Goal: Information Seeking & Learning: Compare options

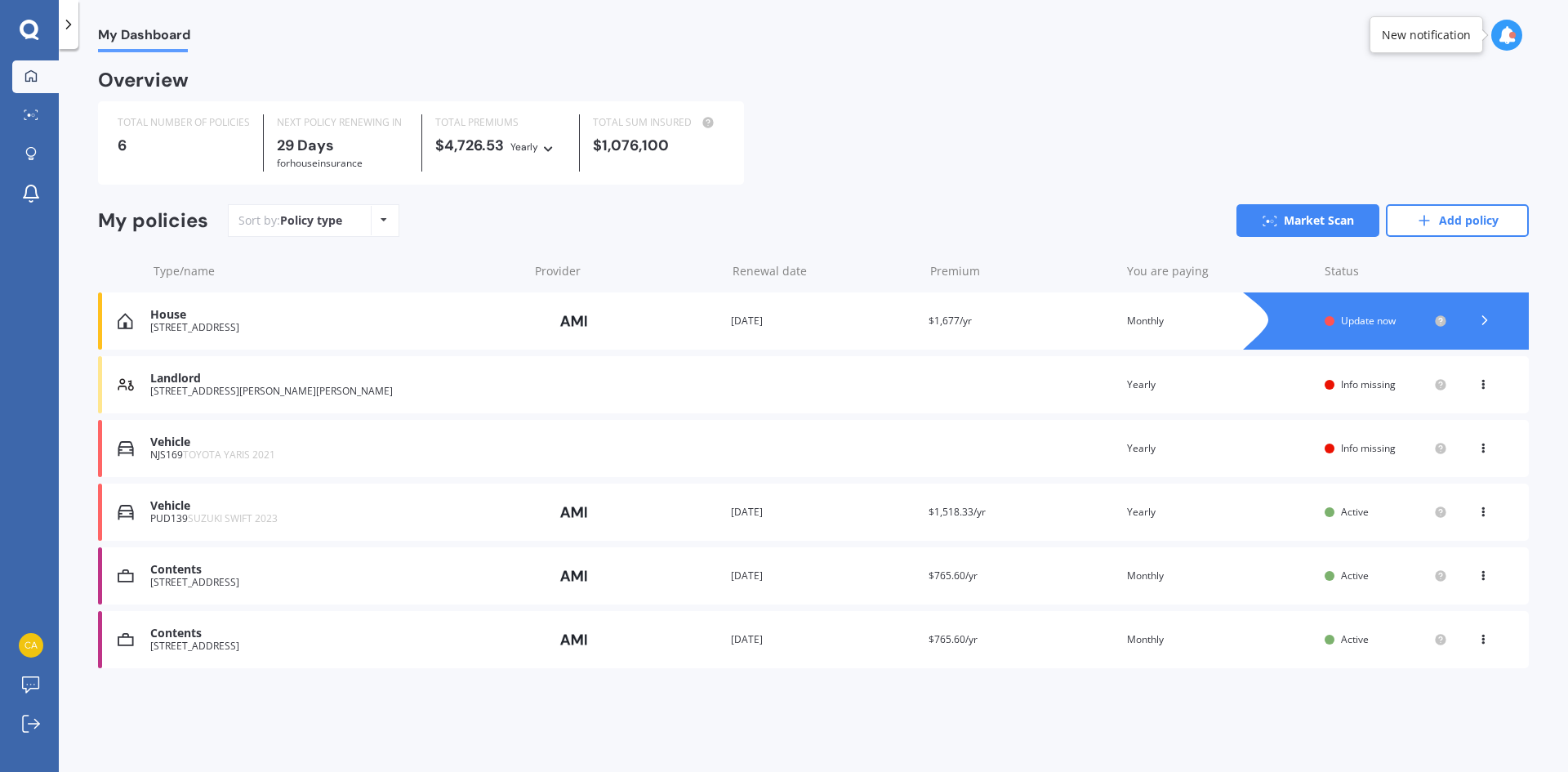
click at [190, 580] on div "[STREET_ADDRESS]" at bounding box center [335, 581] width 370 height 12
click at [211, 326] on div "[STREET_ADDRESS]" at bounding box center [335, 327] width 370 height 12
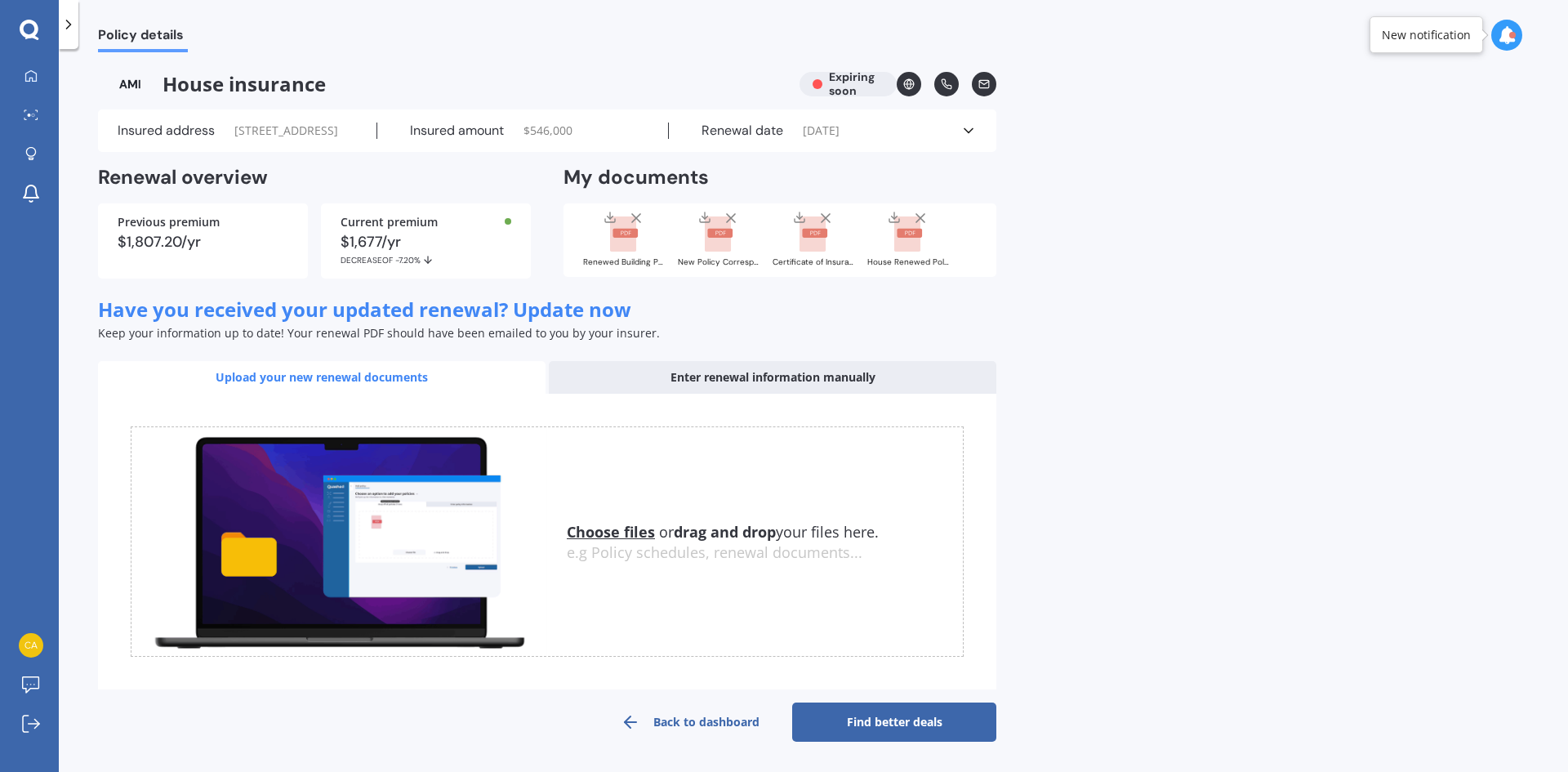
click at [633, 541] on u "Choose files" at bounding box center [611, 532] width 88 height 20
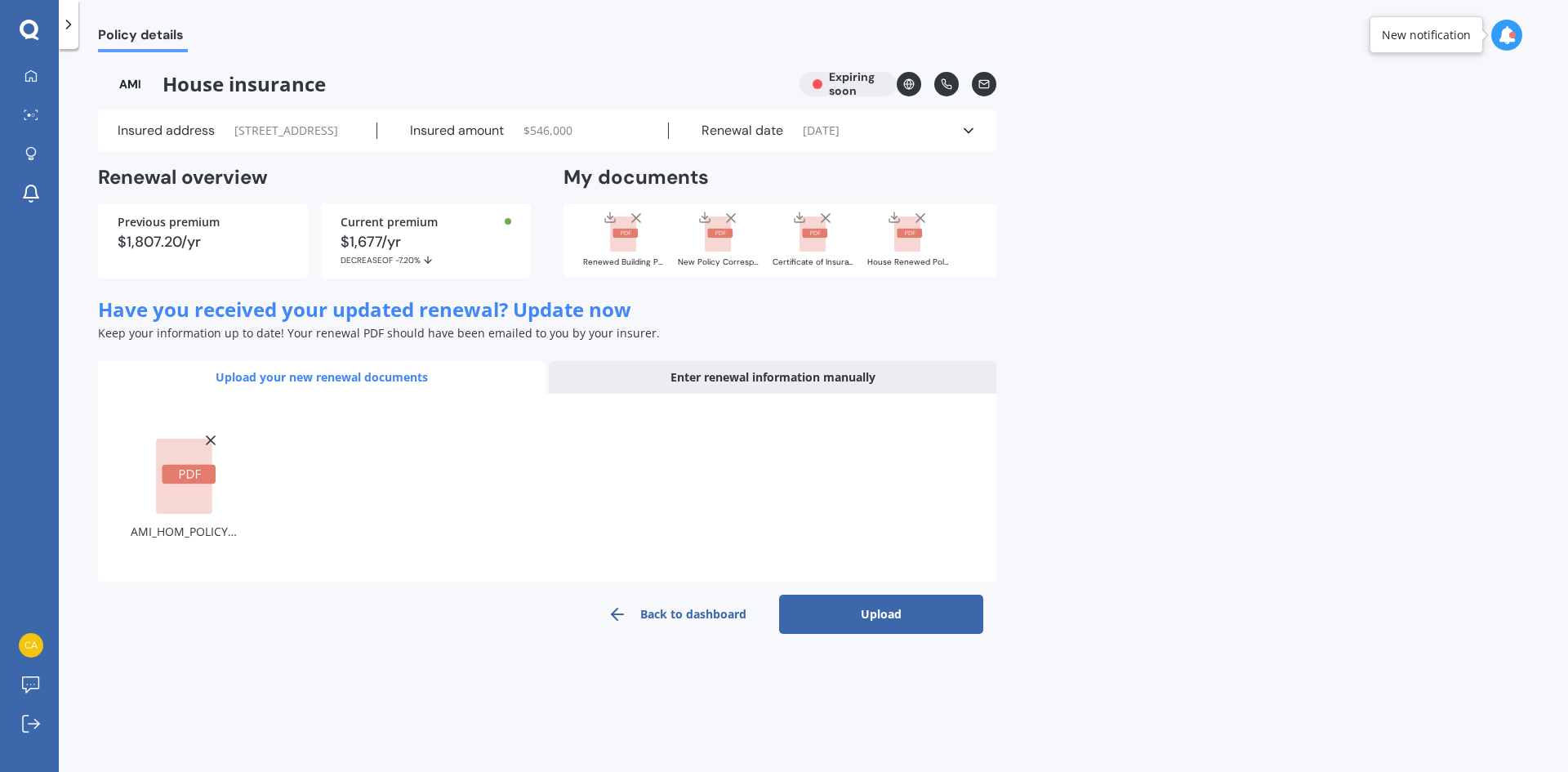
click at [839, 634] on button "Upload" at bounding box center [881, 614] width 204 height 40
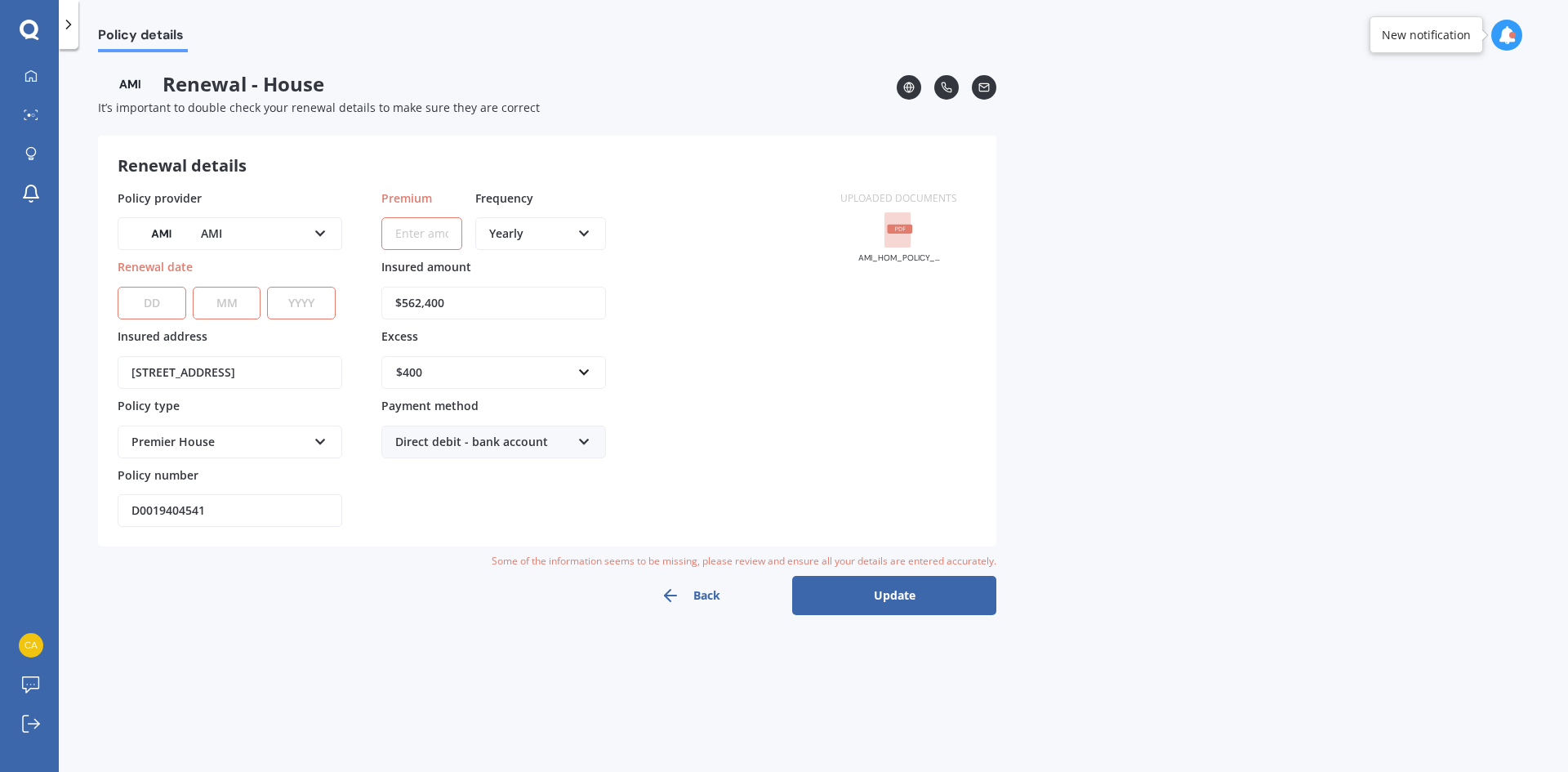
drag, startPoint x: 141, startPoint y: 305, endPoint x: 158, endPoint y: 308, distance: 17.3
click at [142, 305] on select "DD 01 02 03 04 05 06 07 08 09 10 11 12 13 14 15 16 17 18 19 20 21 22 23 24 25 2…" at bounding box center [152, 303] width 68 height 32
select select "25"
click at [118, 287] on select "DD 01 02 03 04 05 06 07 08 09 10 11 12 13 14 15 16 17 18 19 20 21 22 23 24 25 2…" at bounding box center [152, 303] width 68 height 32
drag, startPoint x: 226, startPoint y: 298, endPoint x: 249, endPoint y: 317, distance: 29.8
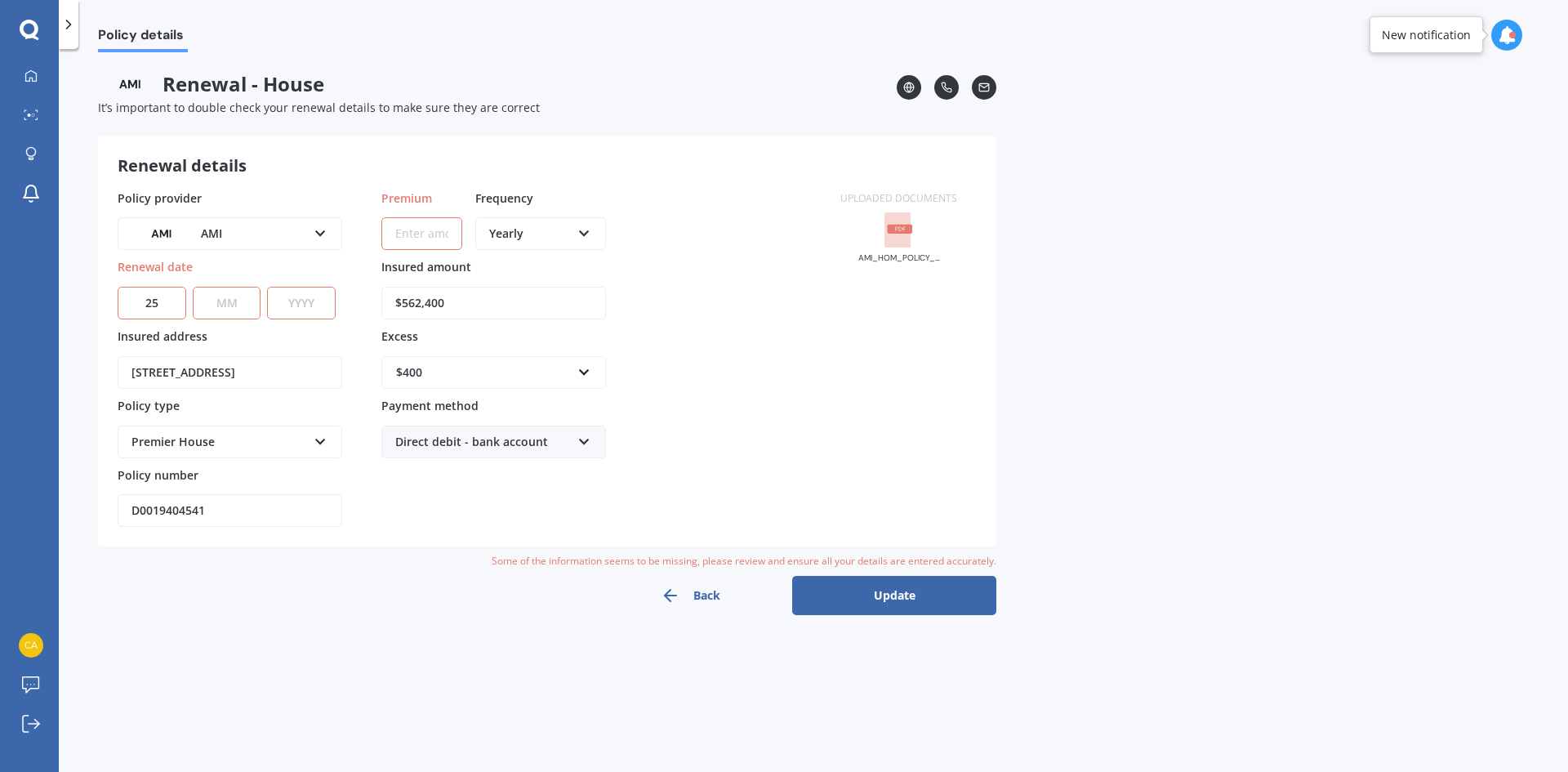
click at [227, 297] on select "MM 01 02 03 04 05 06 07 08 09 10 11 12" at bounding box center [226, 303] width 68 height 32
select select "09"
click at [192, 287] on select "MM 01 02 03 04 05 06 07 08 09 10 11 12" at bounding box center [226, 303] width 68 height 32
click at [321, 303] on select "YYYY 2027 2026 2025 2024 2023 2022 2021 2020 2019 2018 2017 2016 2015 2014 2013…" at bounding box center [301, 303] width 68 height 32
select select "2025"
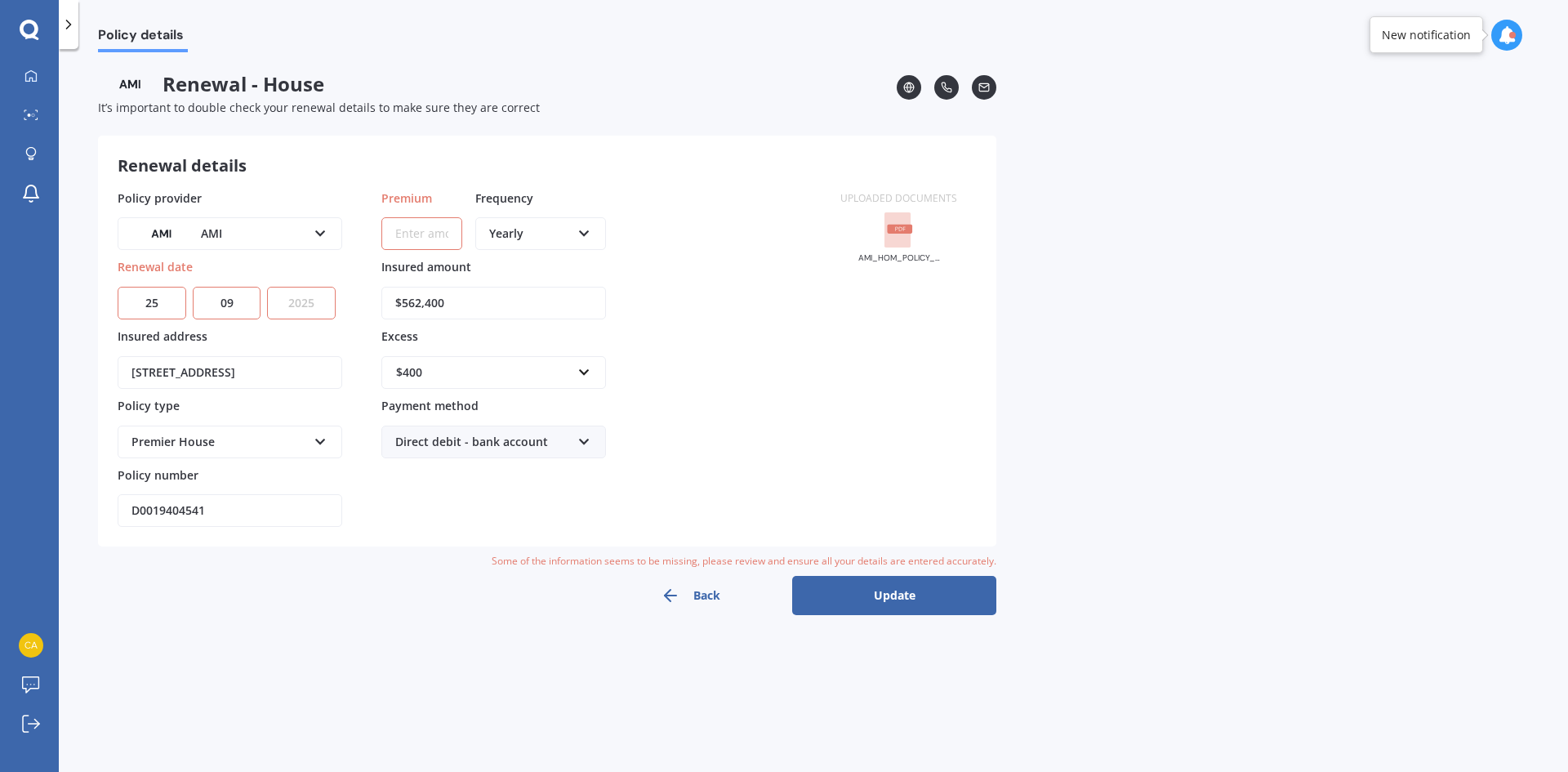
click at [267, 287] on select "YYYY 2027 2026 2025 2024 2023 2022 2021 2020 2019 2018 2017 2016 2015 2014 2013…" at bounding box center [301, 303] width 68 height 32
drag, startPoint x: 421, startPoint y: 231, endPoint x: 431, endPoint y: 226, distance: 11.2
click at [421, 231] on input "Premium" at bounding box center [421, 234] width 81 height 32
type input "$1,490.11"
click at [532, 236] on div "Yearly" at bounding box center [529, 234] width 82 height 18
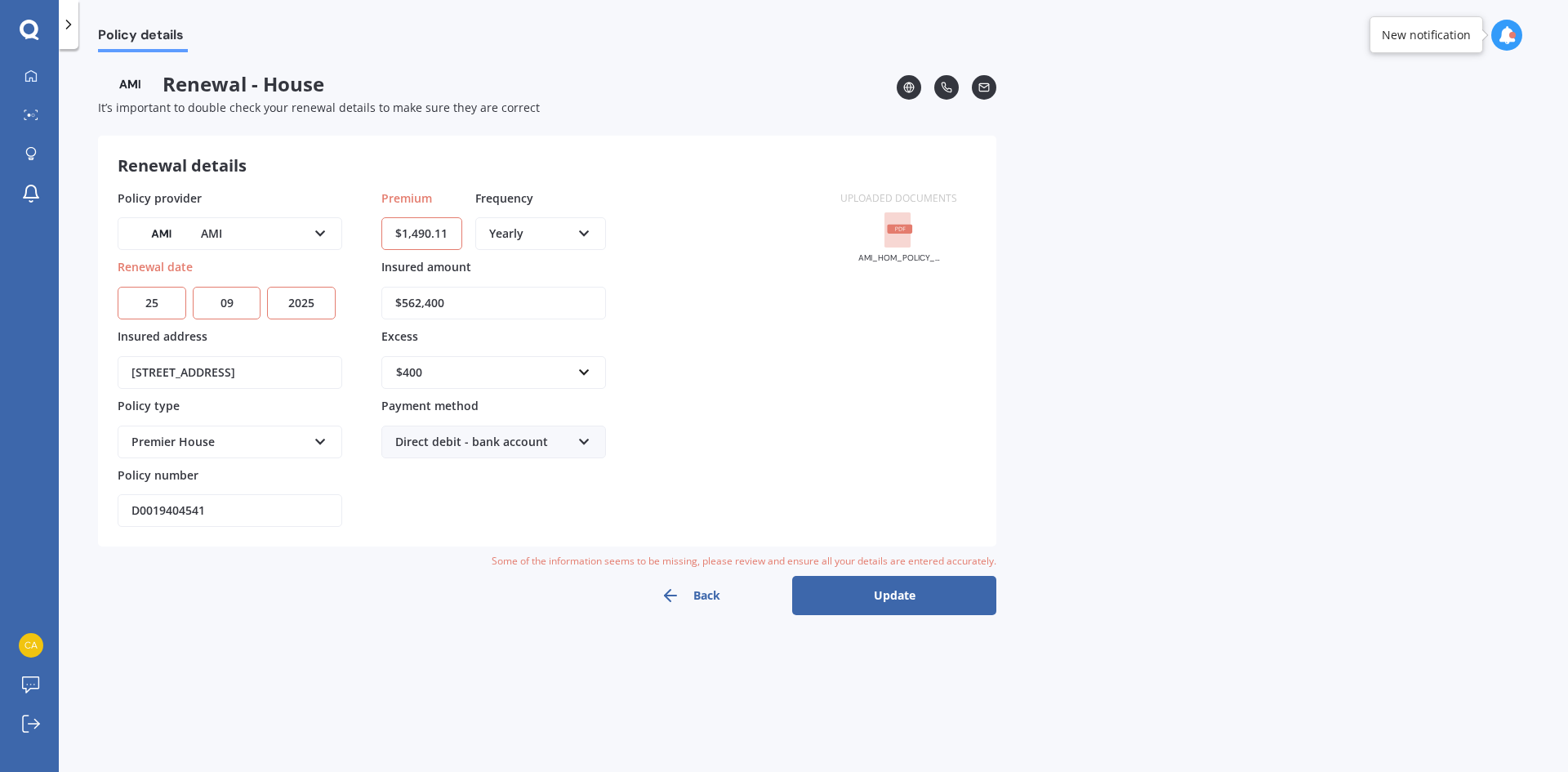
click at [656, 237] on div "Policy provider AMI AA AMI AMP ANZ ASB Ando BNZ Co-Operative Bank FMG Initio Ki…" at bounding box center [469, 359] width 703 height 338
click at [477, 376] on div "$400" at bounding box center [483, 372] width 175 height 18
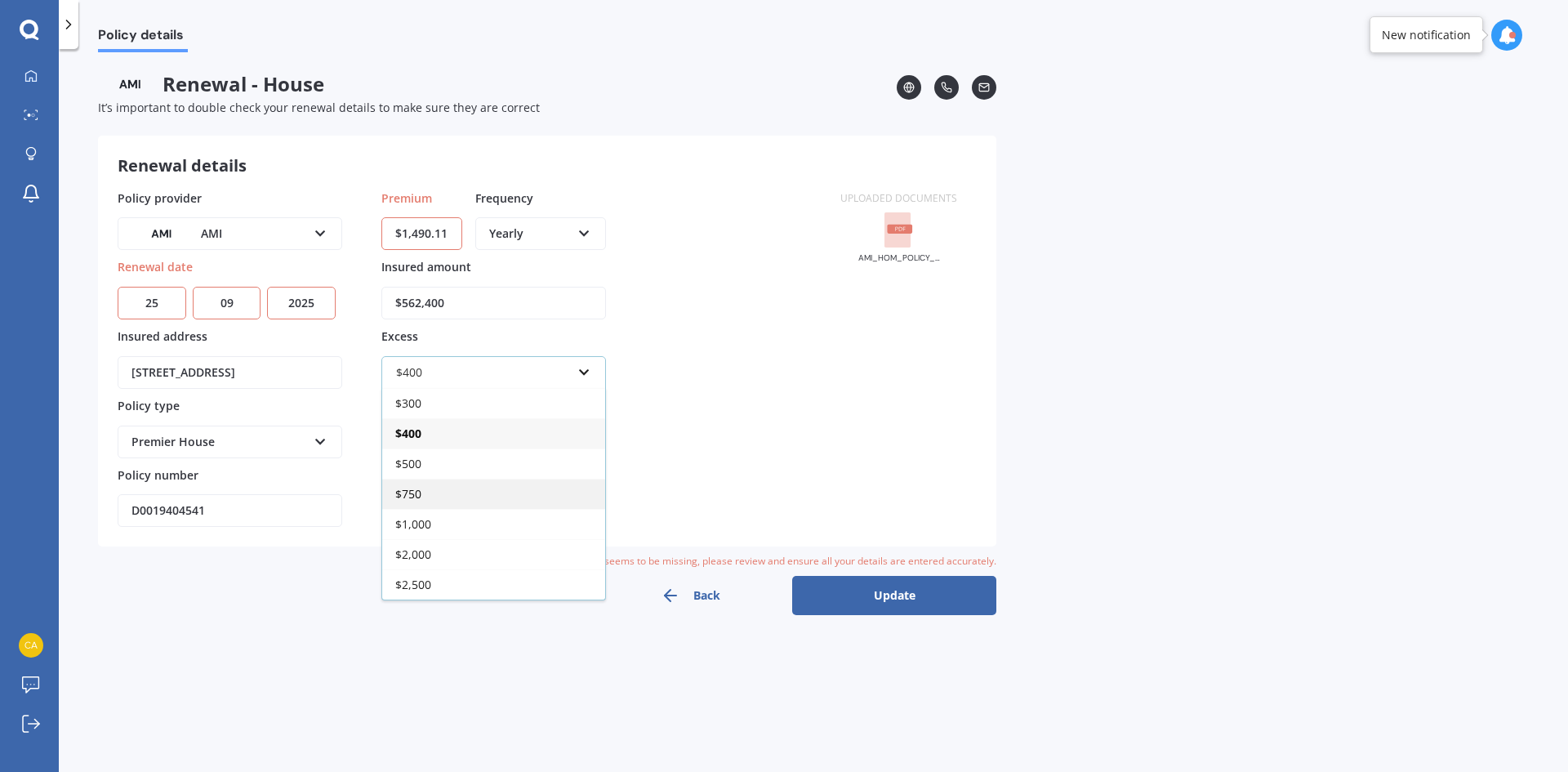
click at [422, 492] on div "$750" at bounding box center [493, 493] width 223 height 31
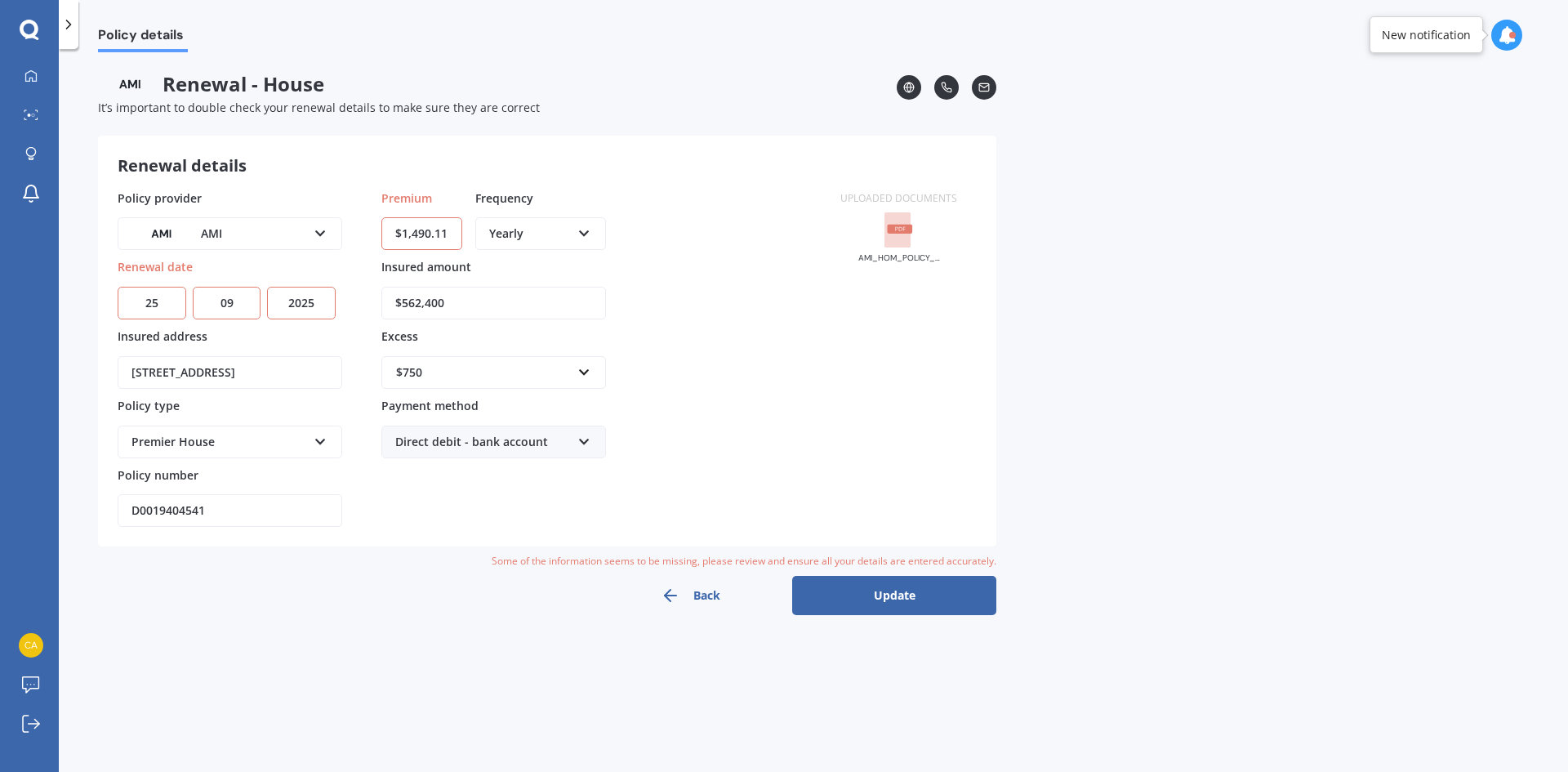
drag, startPoint x: 222, startPoint y: 512, endPoint x: 64, endPoint y: 511, distance: 158.0
click at [64, 511] on div "Policy details Renewal - House It’s important to double check your renewal deta…" at bounding box center [812, 413] width 1509 height 723
type input "HOMA01506919"
click at [308, 446] on div "Premier House Premier House Market Value House Home Plus" at bounding box center [230, 441] width 225 height 32
click at [398, 492] on div "Premium $1,490.11 Frequency Yearly Yearly Six-Monthly Quarterly Monthly Fortnig…" at bounding box center [493, 359] width 225 height 338
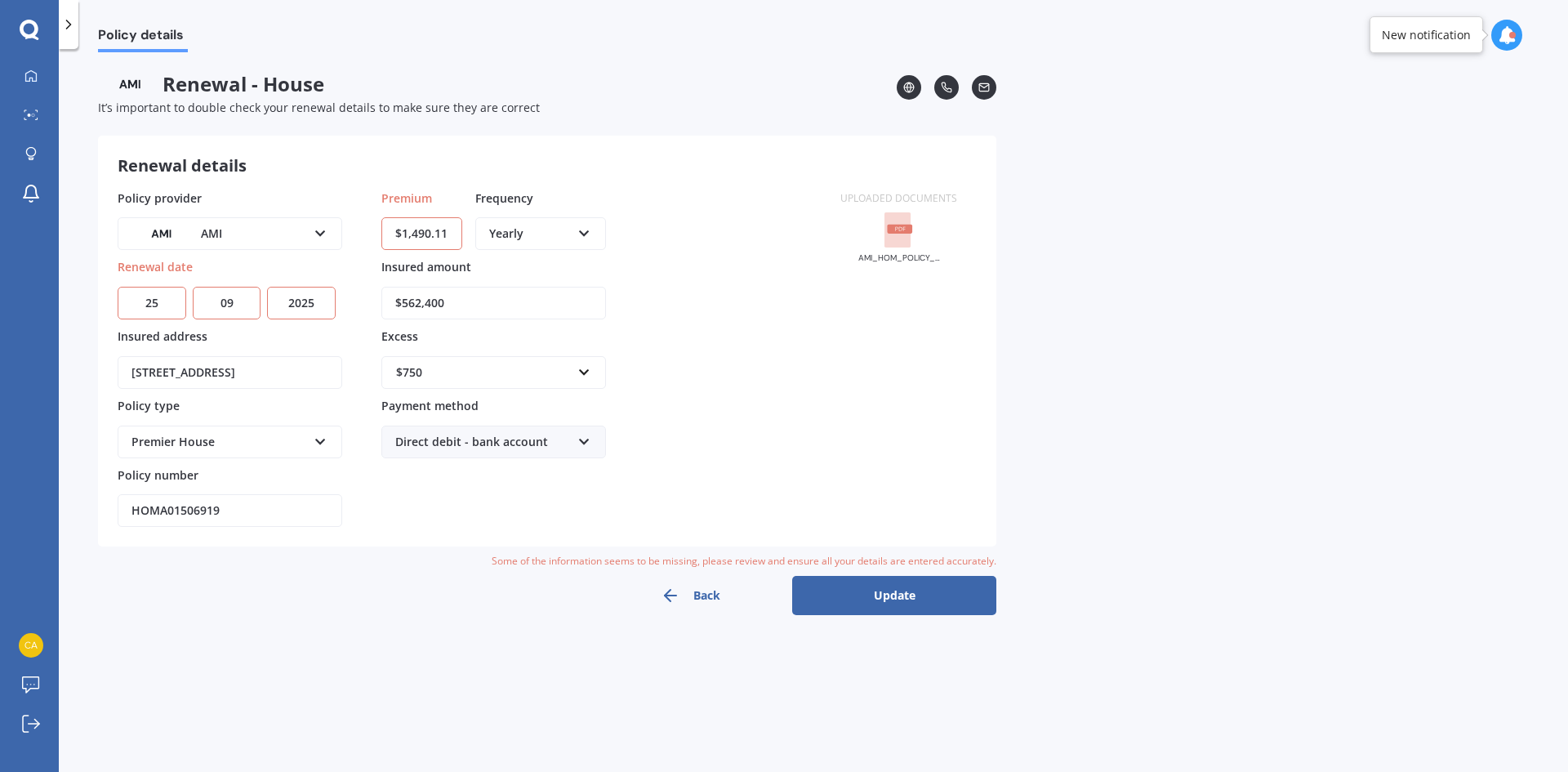
click at [892, 599] on button "Update" at bounding box center [893, 596] width 204 height 40
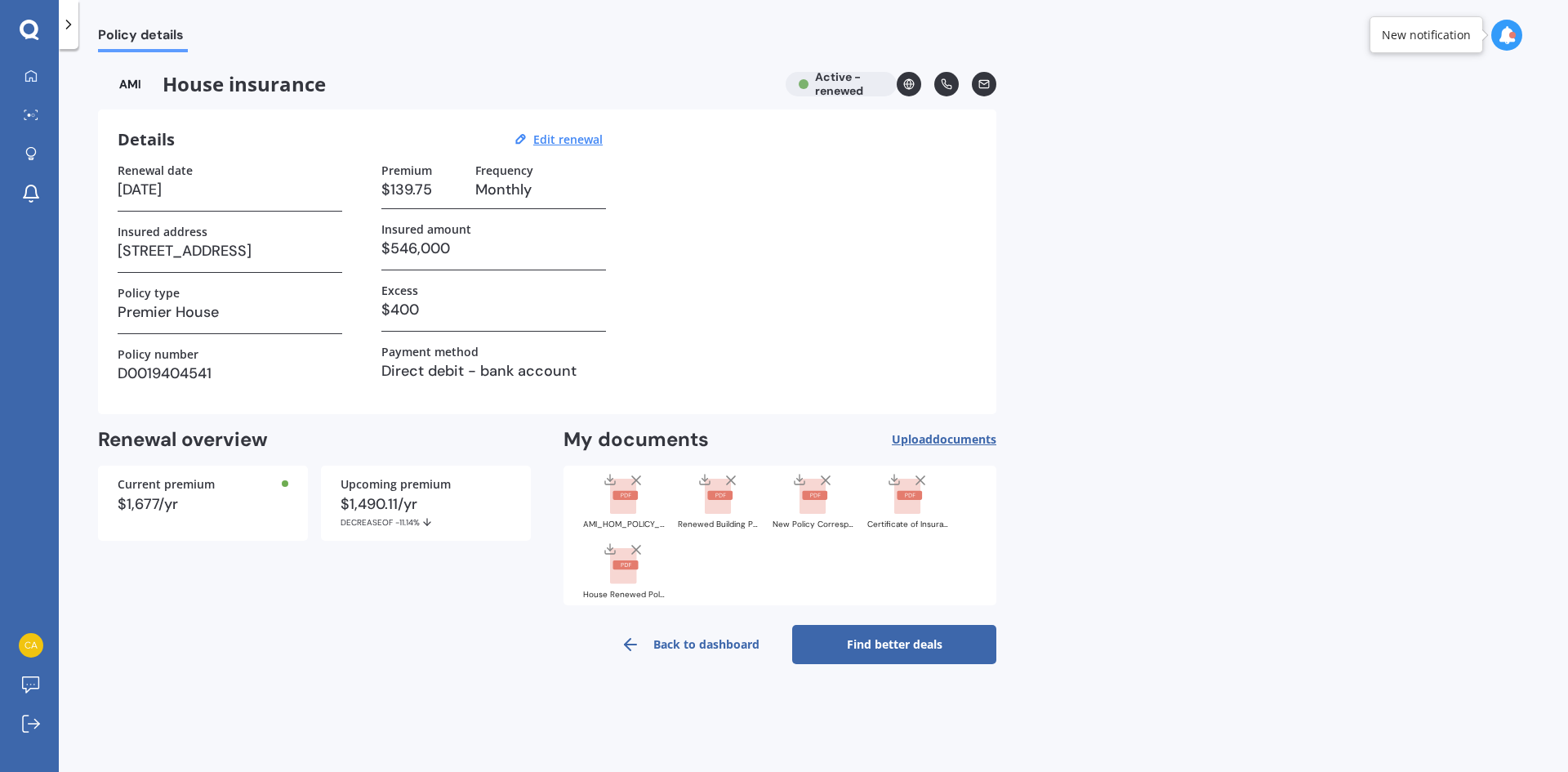
click at [902, 648] on link "Find better deals" at bounding box center [893, 644] width 204 height 40
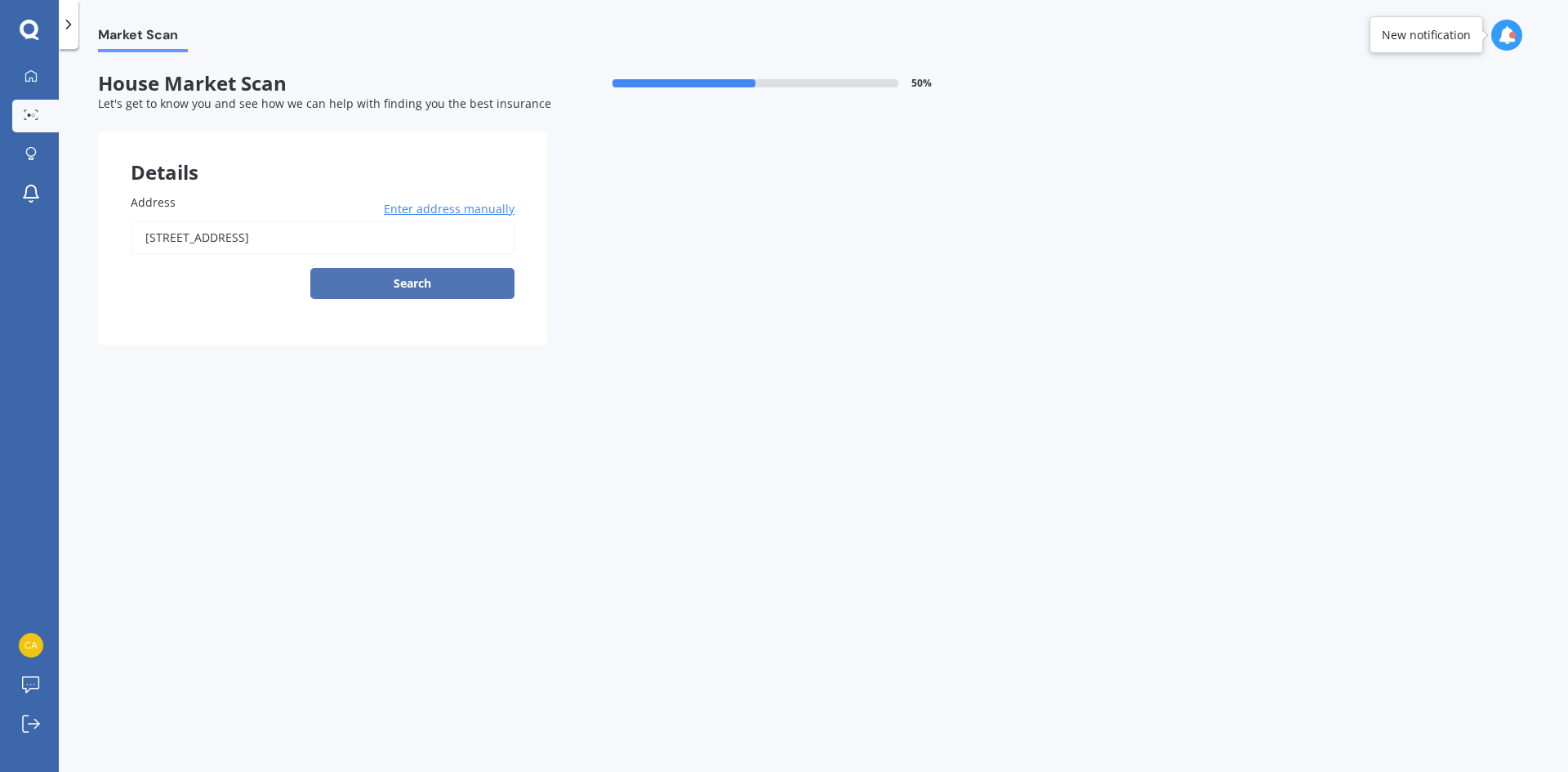
click at [432, 288] on button "Search" at bounding box center [412, 283] width 204 height 31
type input "[STREET_ADDRESS]"
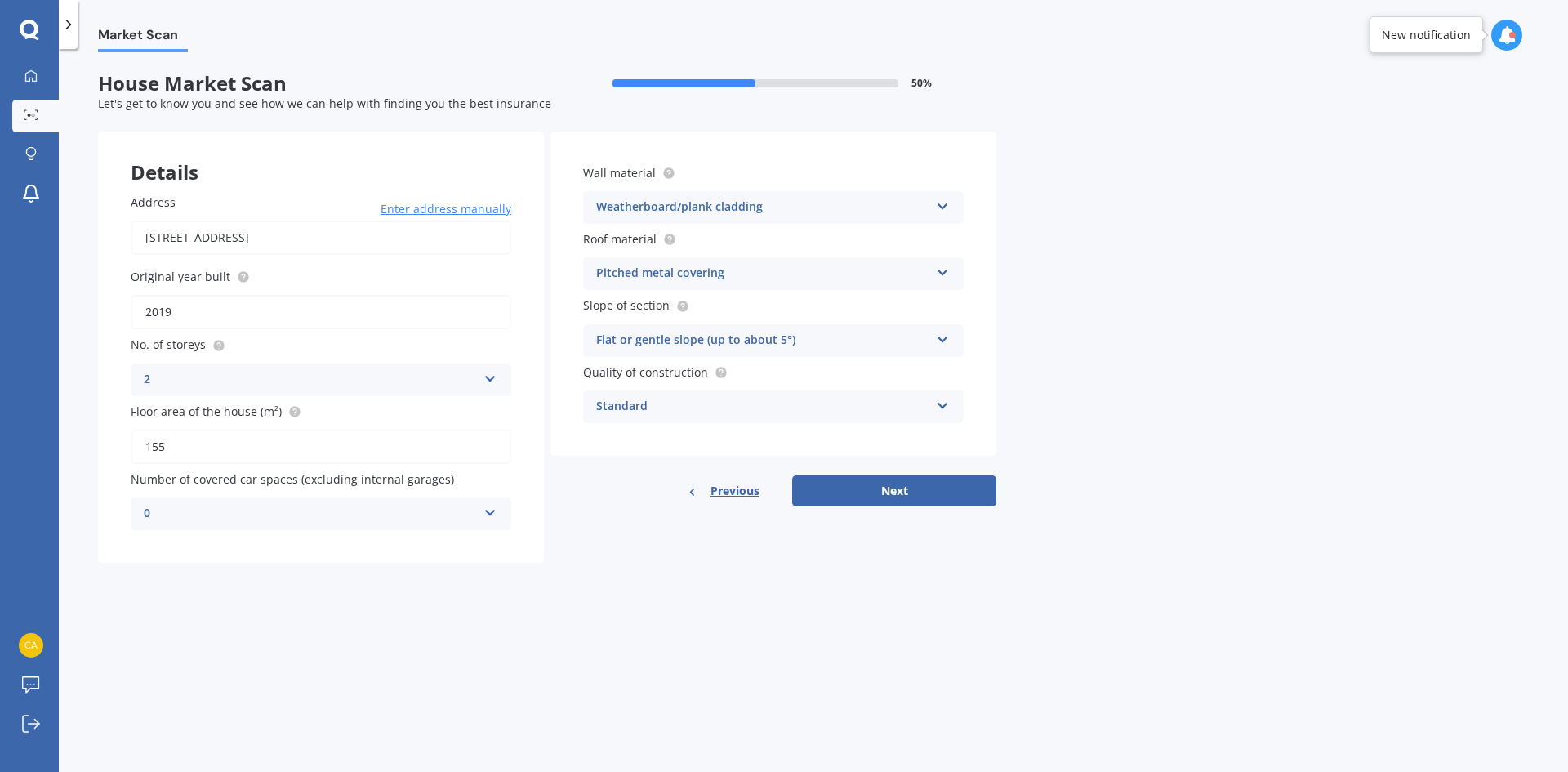
click at [846, 407] on div "Standard" at bounding box center [762, 407] width 333 height 20
click at [854, 439] on div "Standard" at bounding box center [774, 439] width 379 height 30
click at [892, 499] on button "Next" at bounding box center [893, 491] width 204 height 31
select select "22"
select select "11"
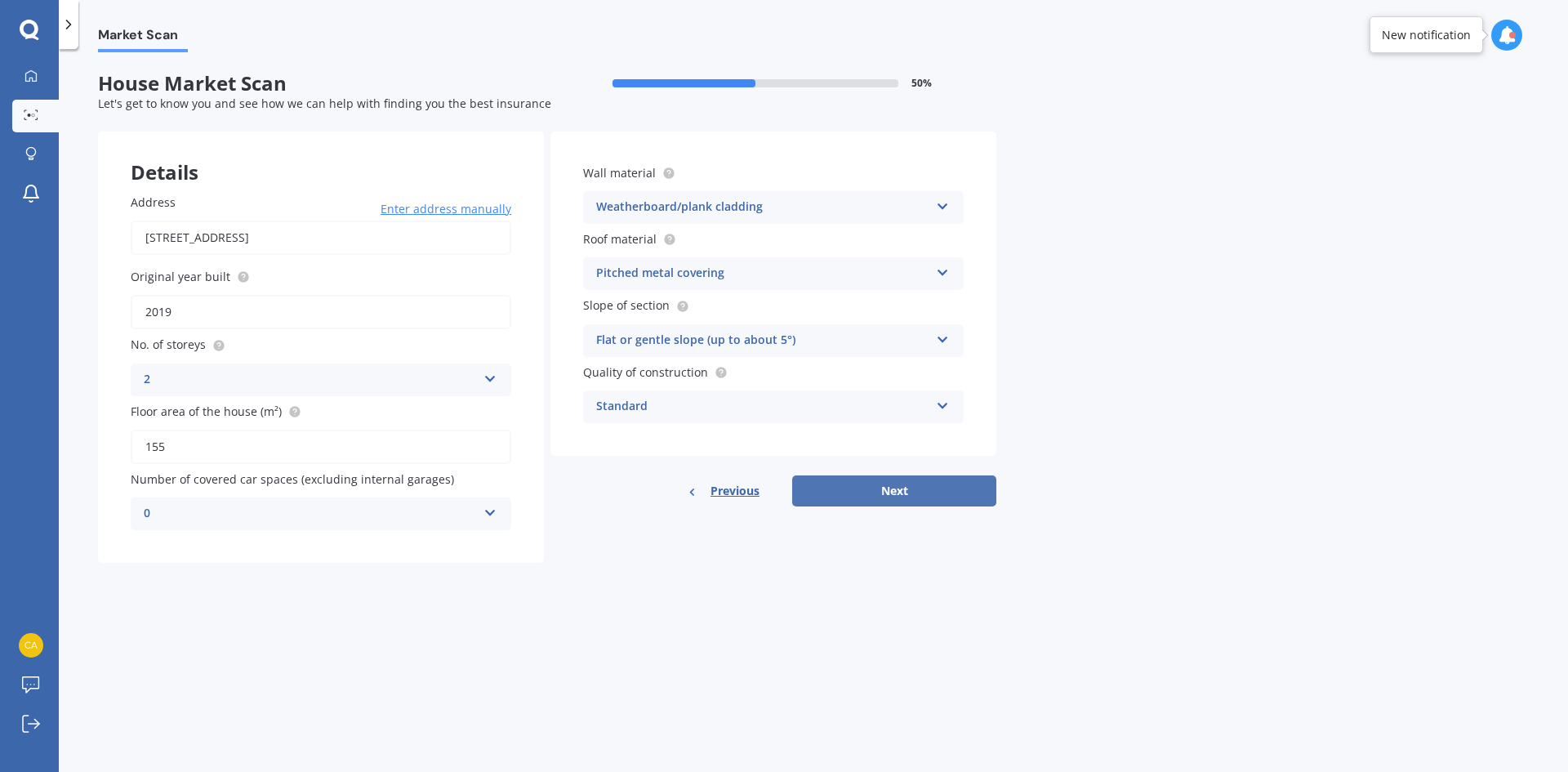
select select "1978"
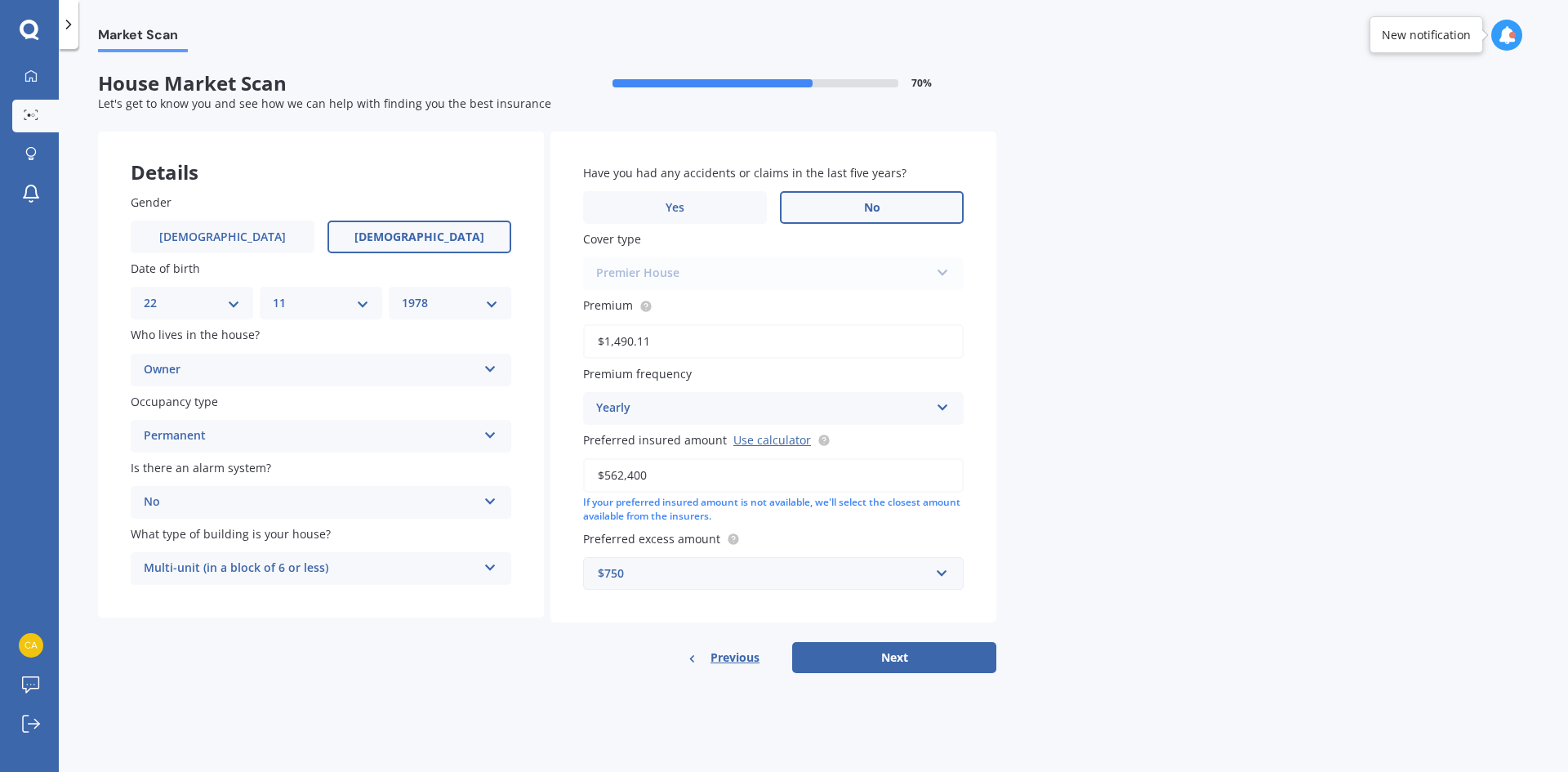
click at [905, 214] on label "No" at bounding box center [872, 208] width 183 height 32
click at [0, 0] on input "No" at bounding box center [0, 0] width 0 height 0
click at [790, 579] on div "$750" at bounding box center [763, 573] width 332 height 18
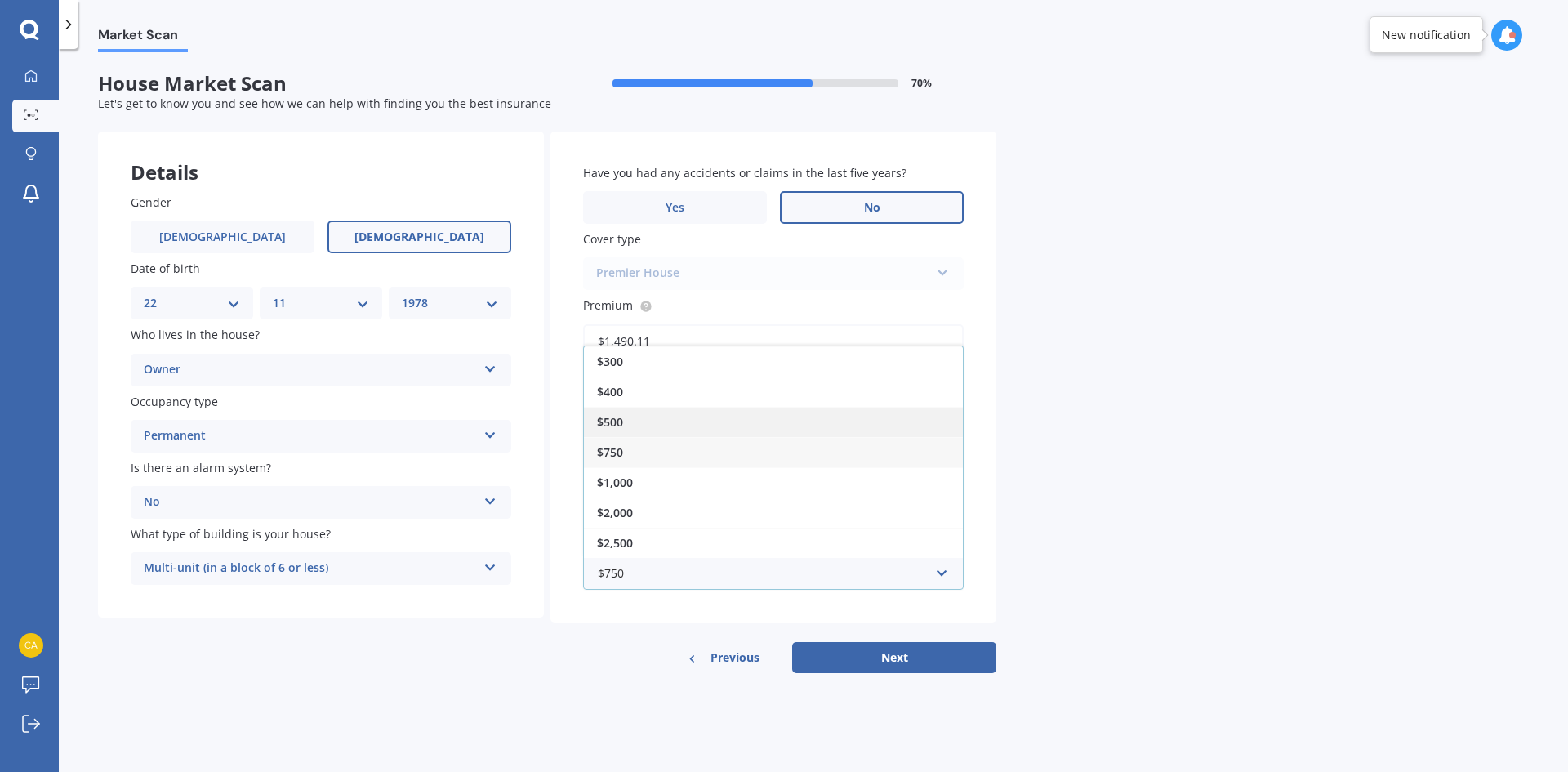
click at [662, 415] on div "$500" at bounding box center [774, 421] width 379 height 31
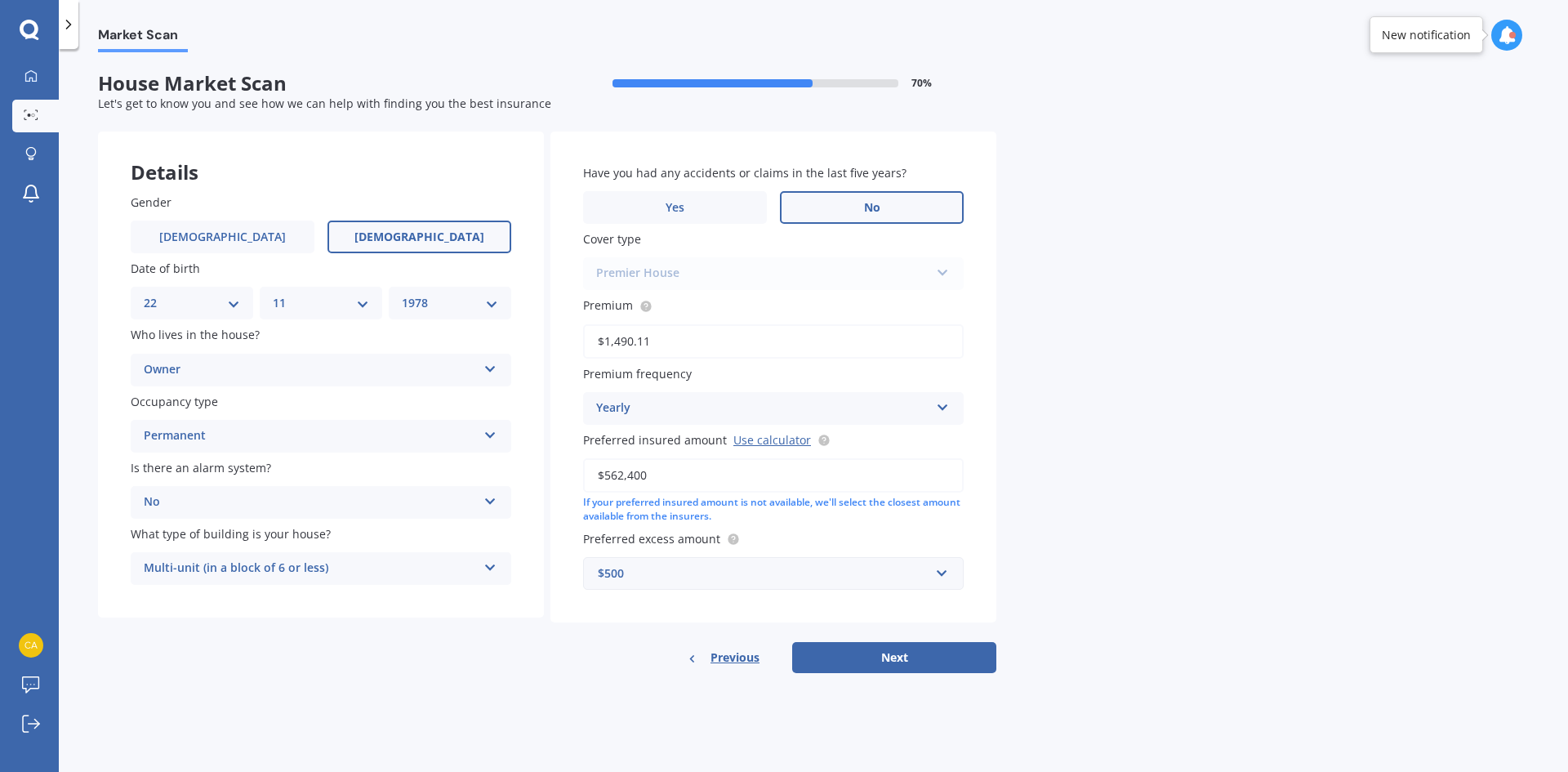
click at [764, 412] on div "Yearly" at bounding box center [762, 408] width 333 height 20
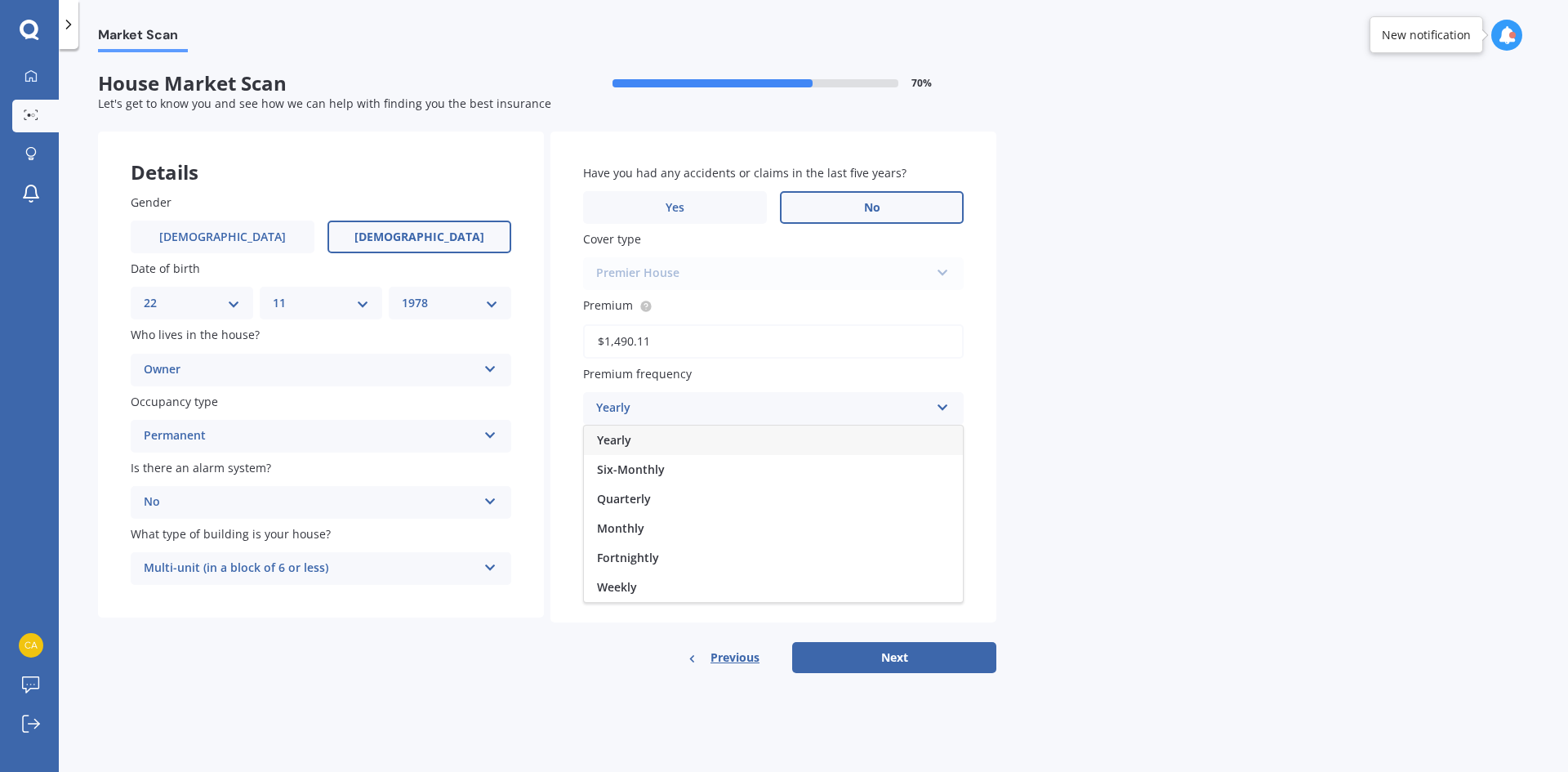
click at [746, 443] on div "Yearly" at bounding box center [774, 439] width 379 height 30
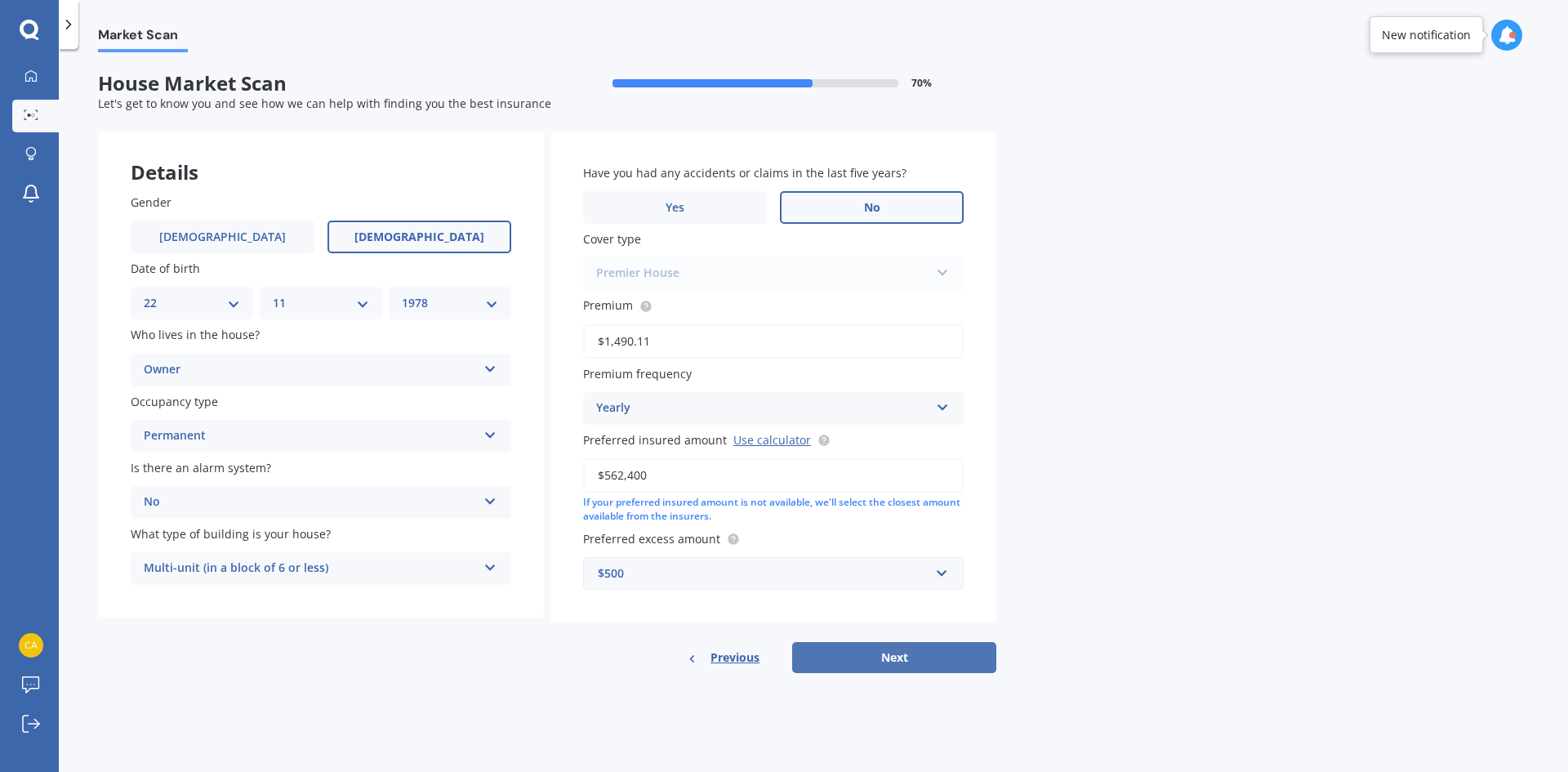
click at [923, 657] on button "Next" at bounding box center [893, 657] width 204 height 31
select select "22"
select select "11"
select select "1978"
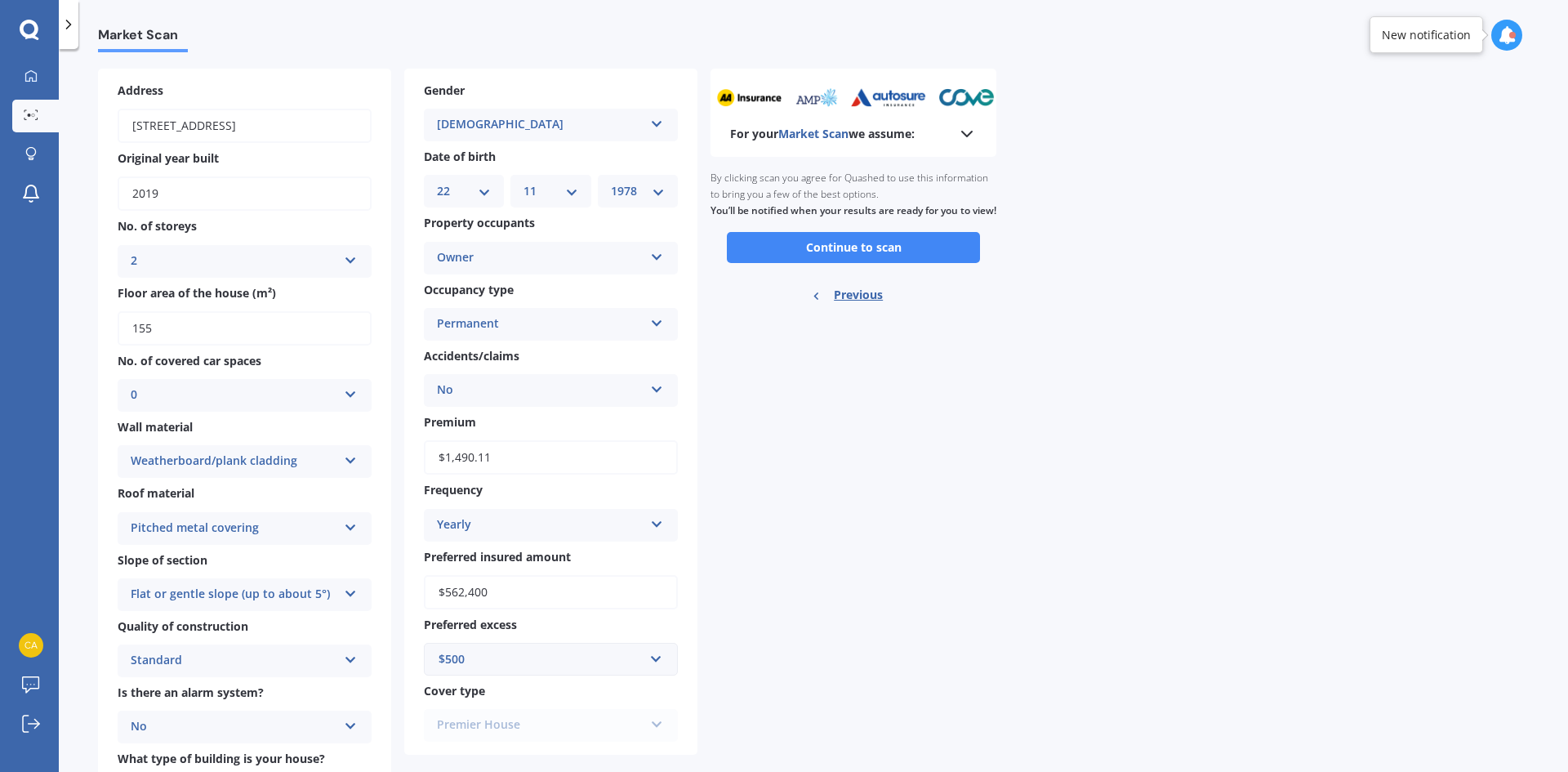
scroll to position [156, 0]
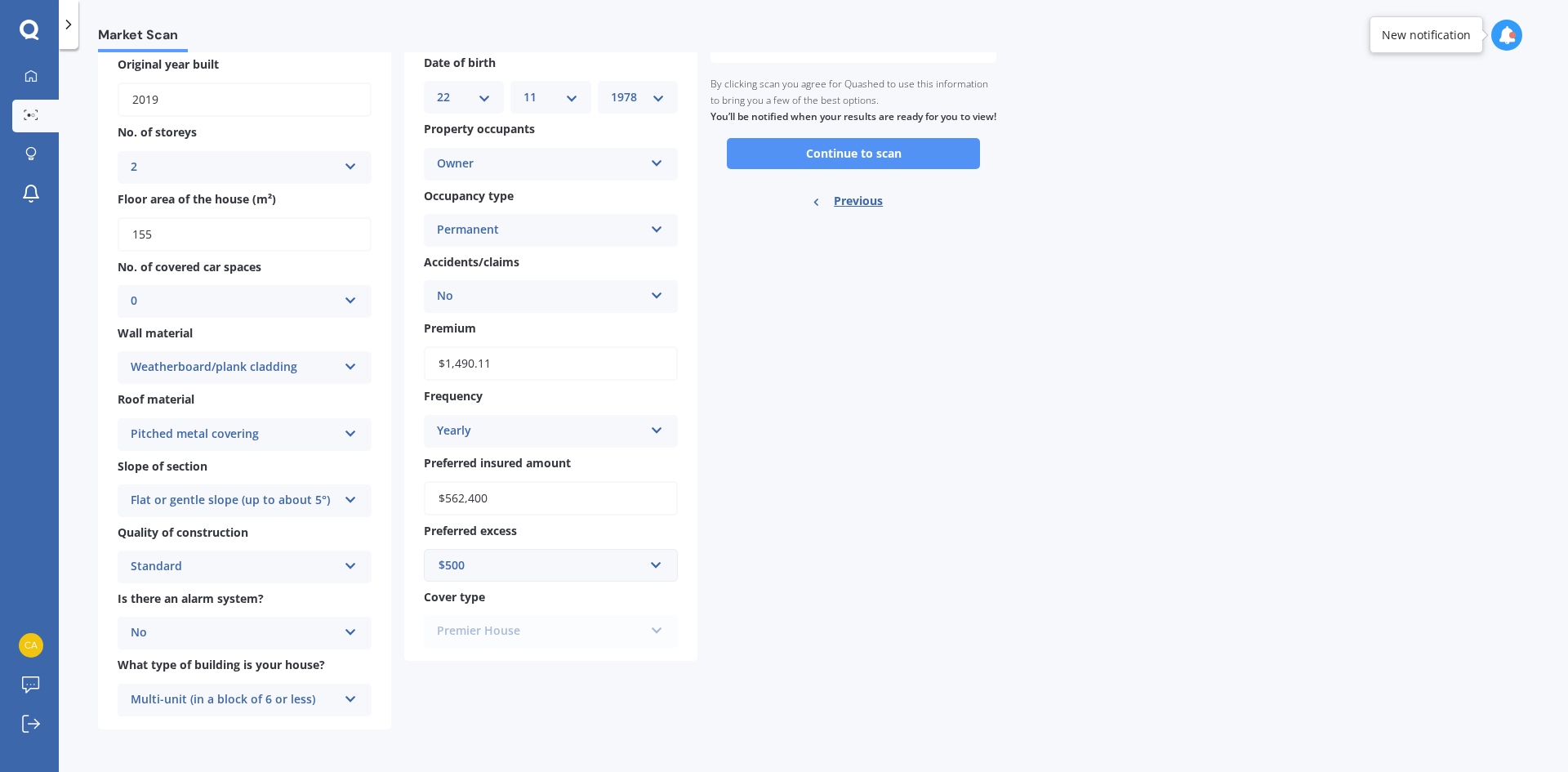
click at [849, 164] on button "Continue to scan" at bounding box center [854, 154] width 253 height 31
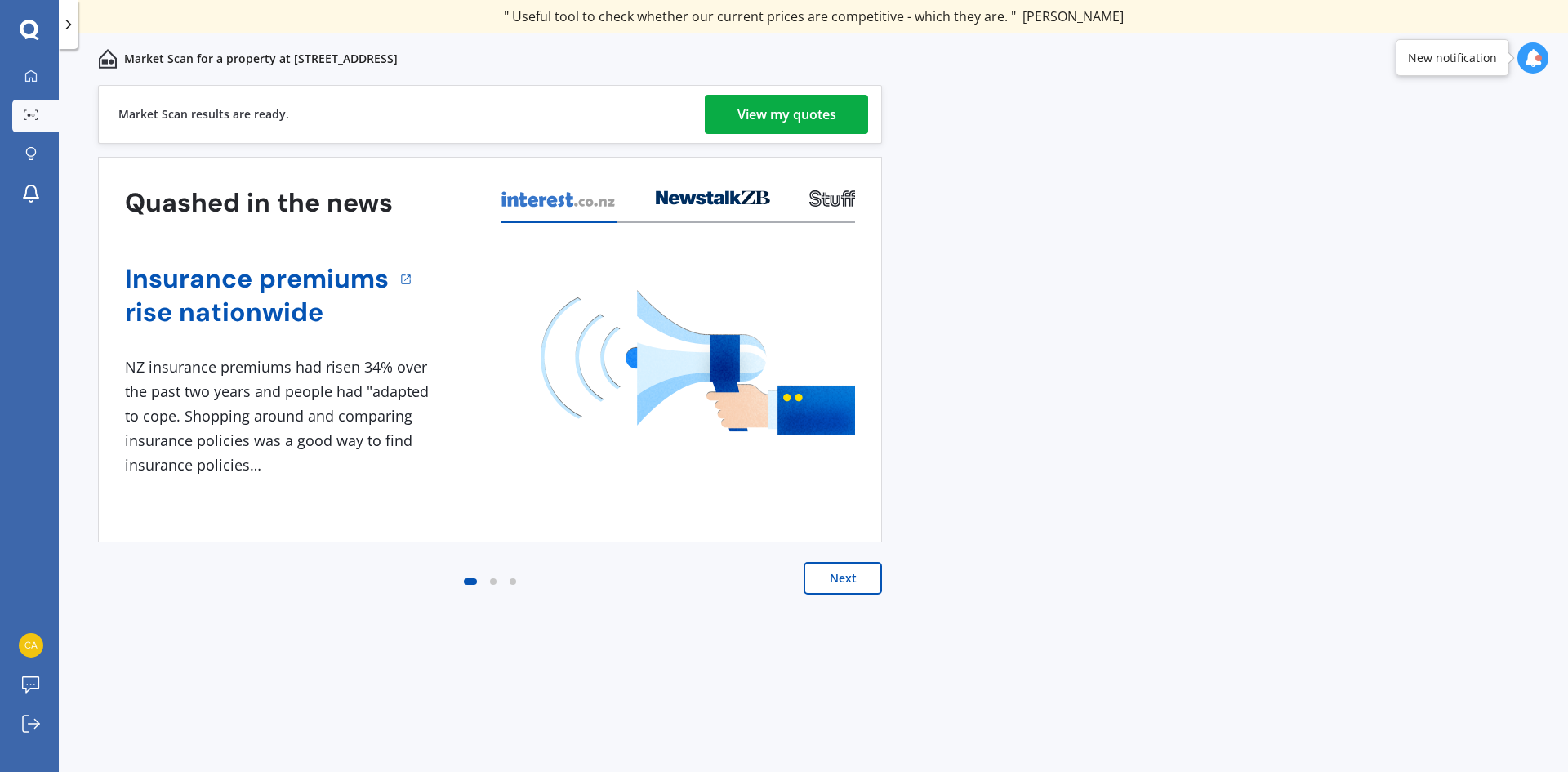
click at [792, 111] on div "View my quotes" at bounding box center [786, 114] width 99 height 40
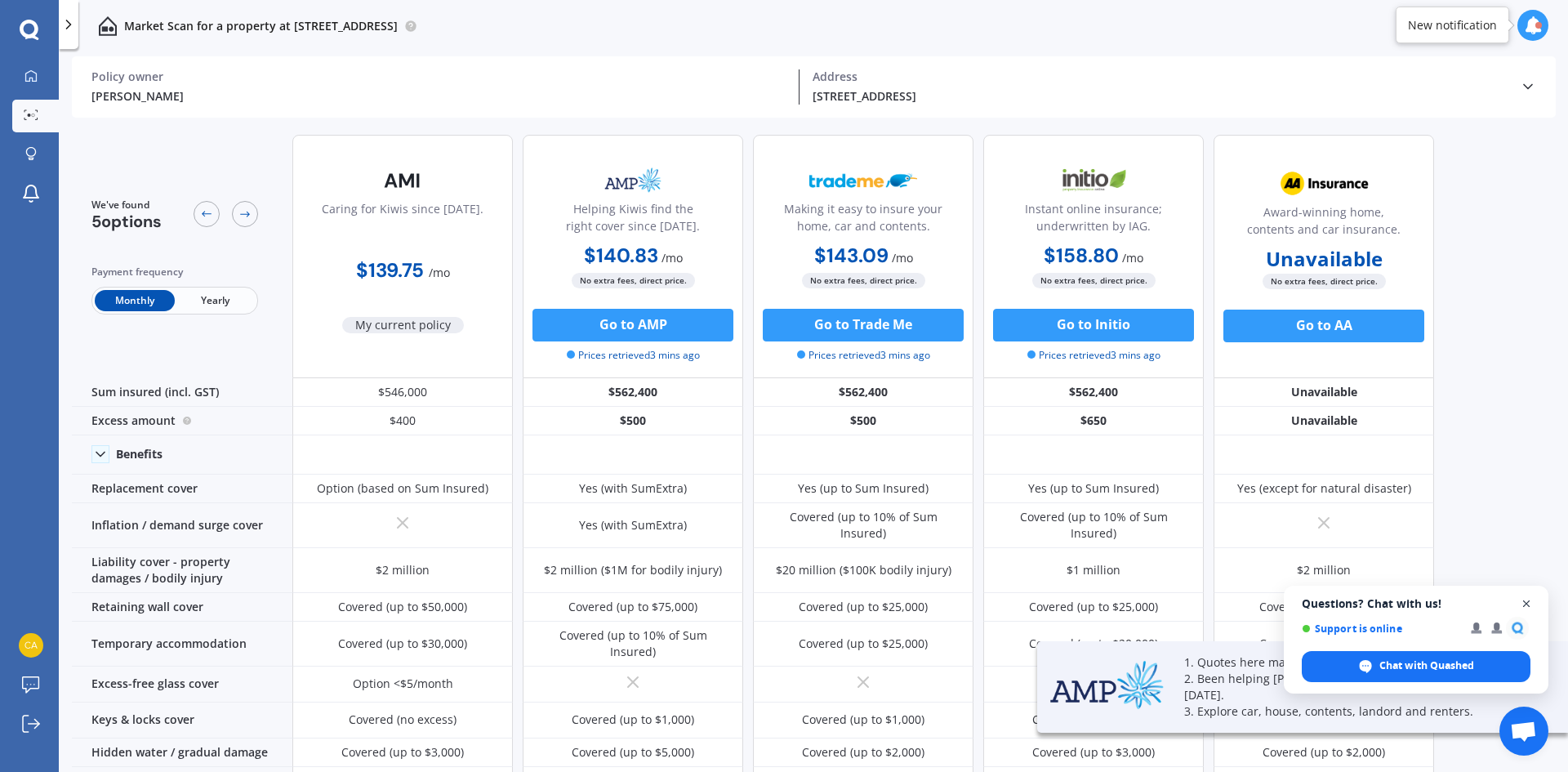
click at [1528, 603] on span "Open chat" at bounding box center [1526, 604] width 21 height 21
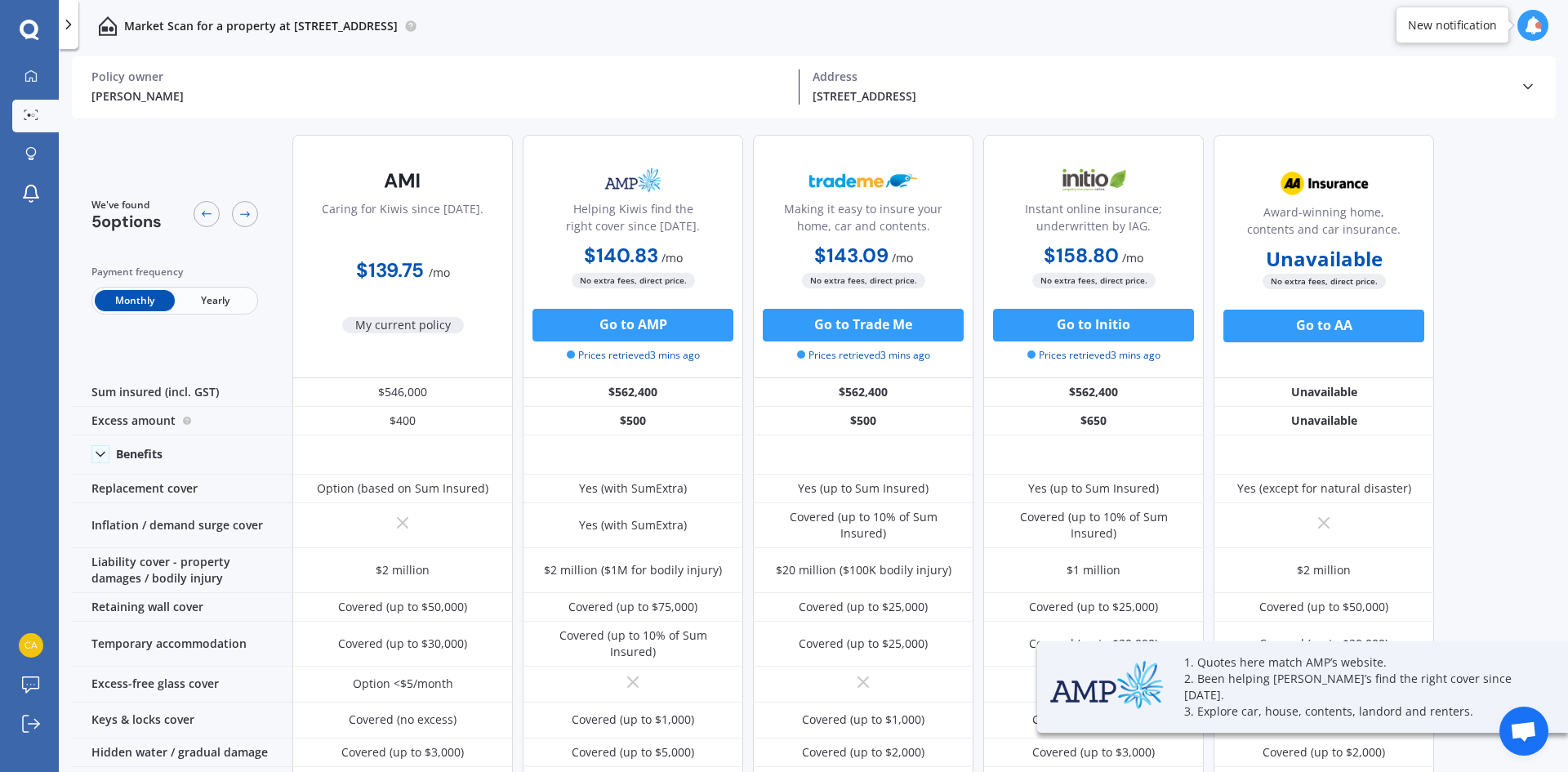
click at [1488, 263] on div "We've found 5 options Payment frequency Monthly Yearly Caring for Kiwis since […" at bounding box center [819, 448] width 1496 height 654
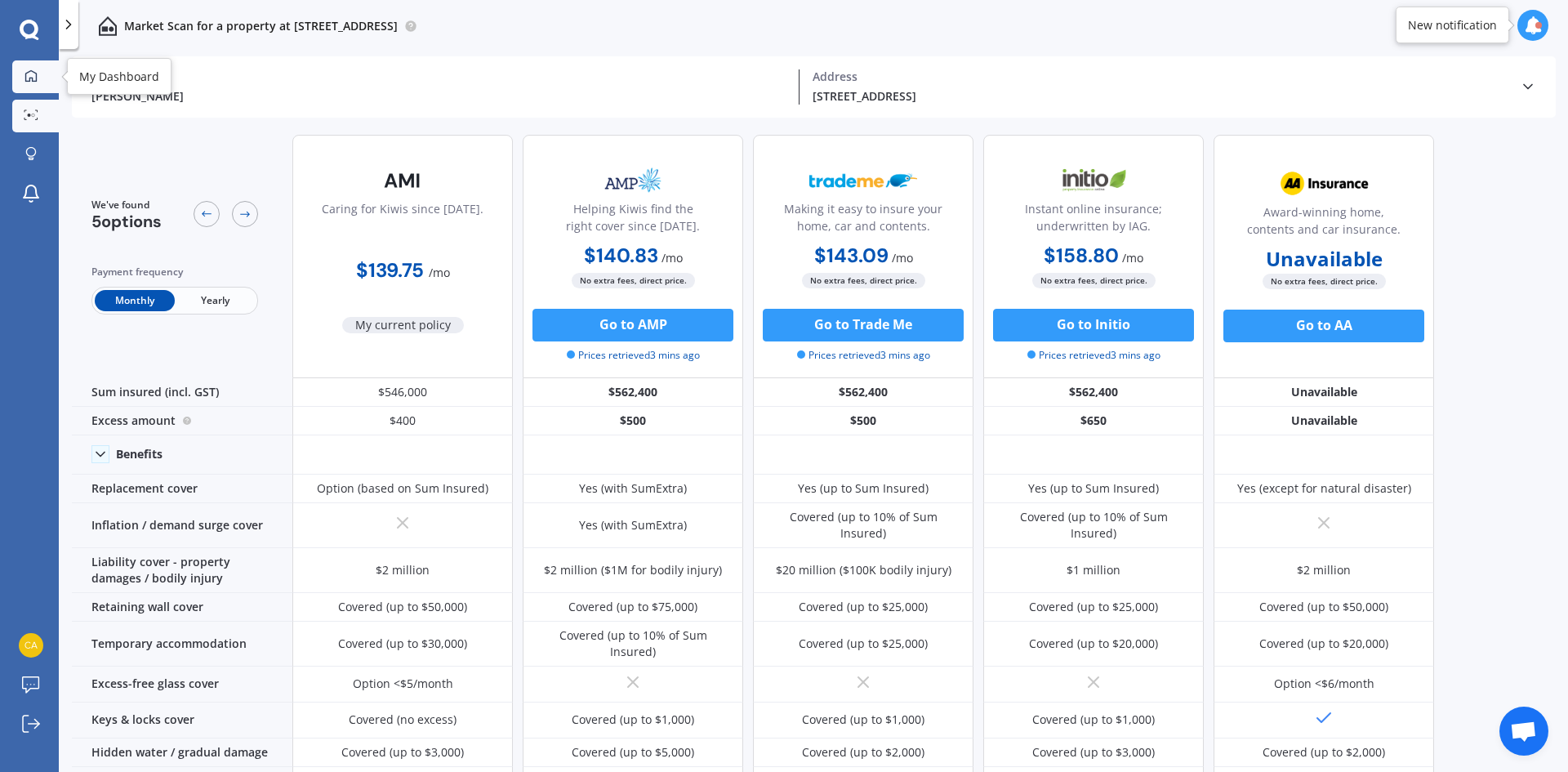
click at [36, 64] on link "My Dashboard" at bounding box center [36, 76] width 47 height 32
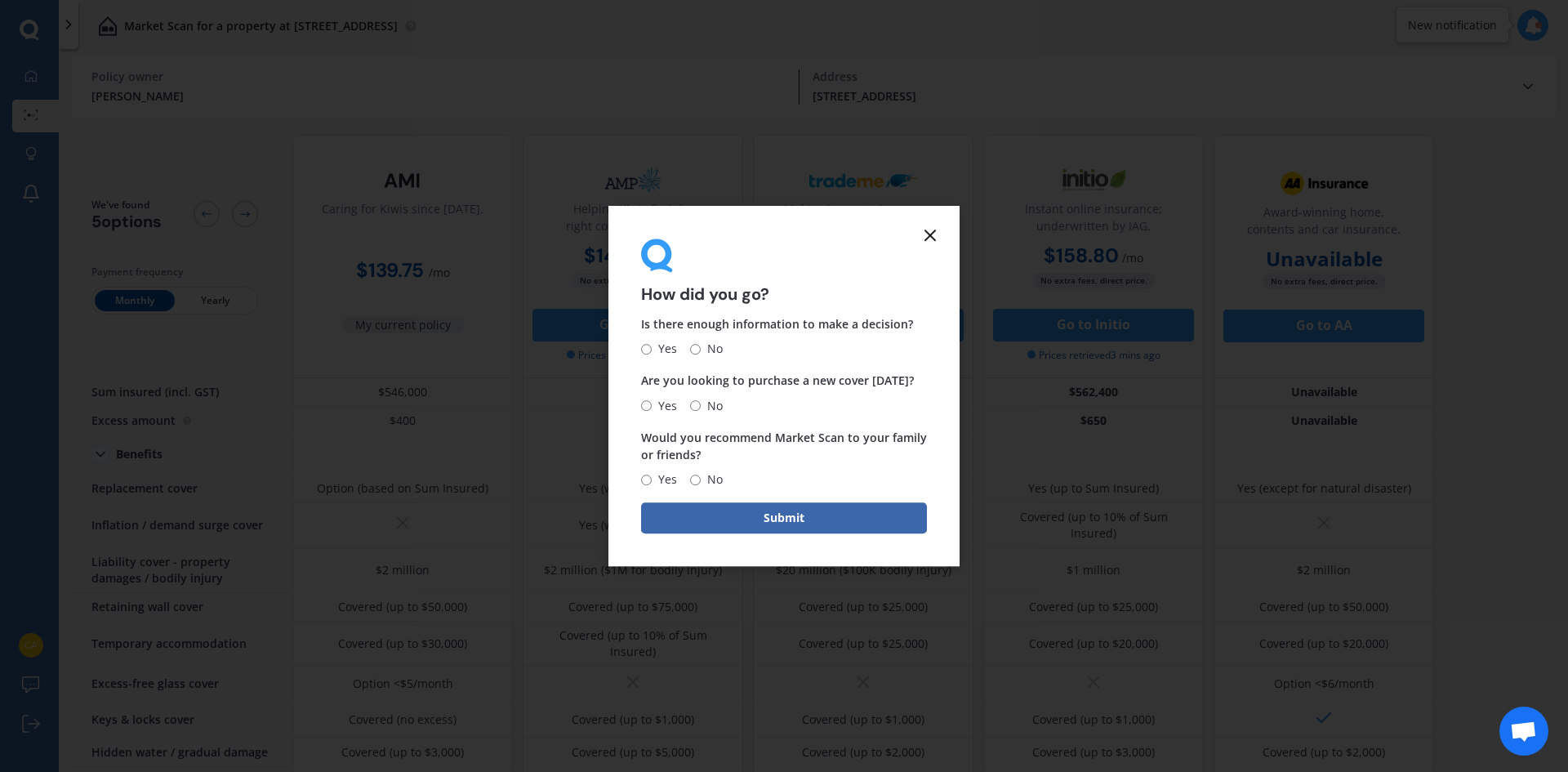
click at [934, 235] on icon at bounding box center [930, 235] width 20 height 20
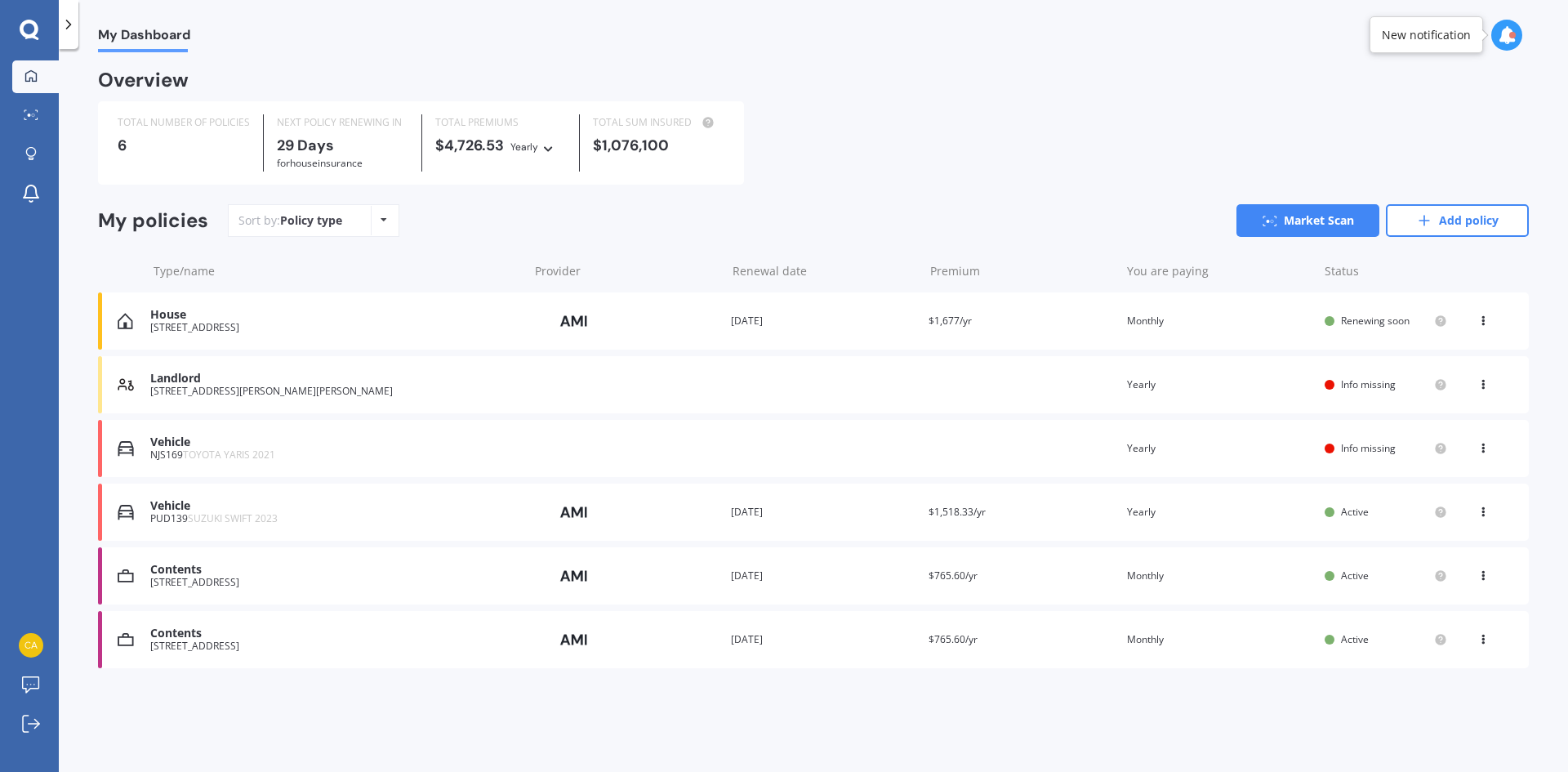
click at [167, 439] on div "Vehicle" at bounding box center [335, 441] width 370 height 13
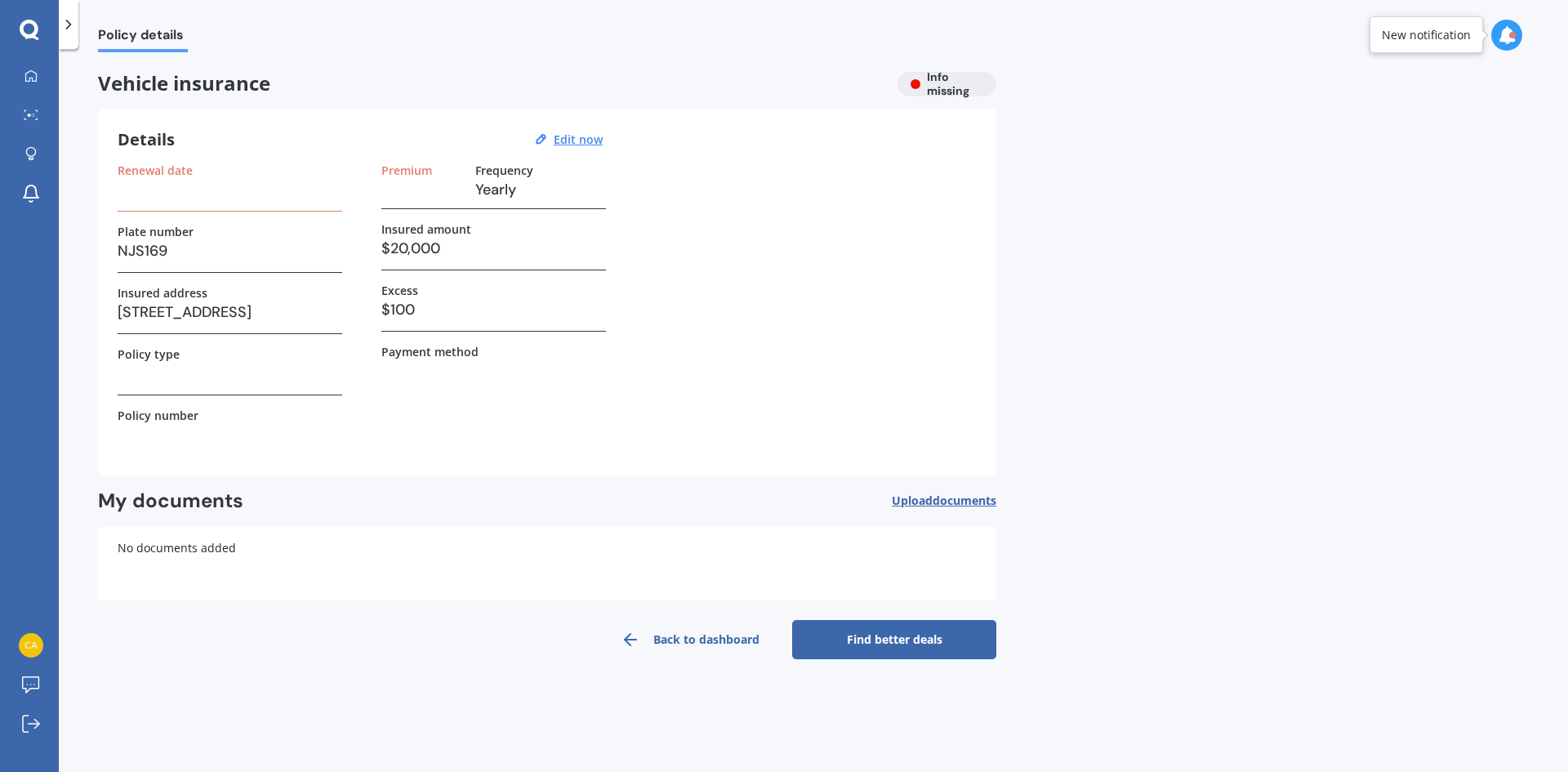
click at [438, 312] on h3 "$100" at bounding box center [493, 309] width 225 height 24
click at [442, 241] on h3 "$20,000" at bounding box center [493, 248] width 225 height 24
drag, startPoint x: 448, startPoint y: 245, endPoint x: 372, endPoint y: 264, distance: 78.3
click at [372, 264] on div "Renewal date Plate number NJS169 Insured address [STREET_ADDRESS] Policy type P…" at bounding box center [547, 309] width 859 height 292
click at [595, 138] on u "Edit now" at bounding box center [578, 138] width 49 height 15
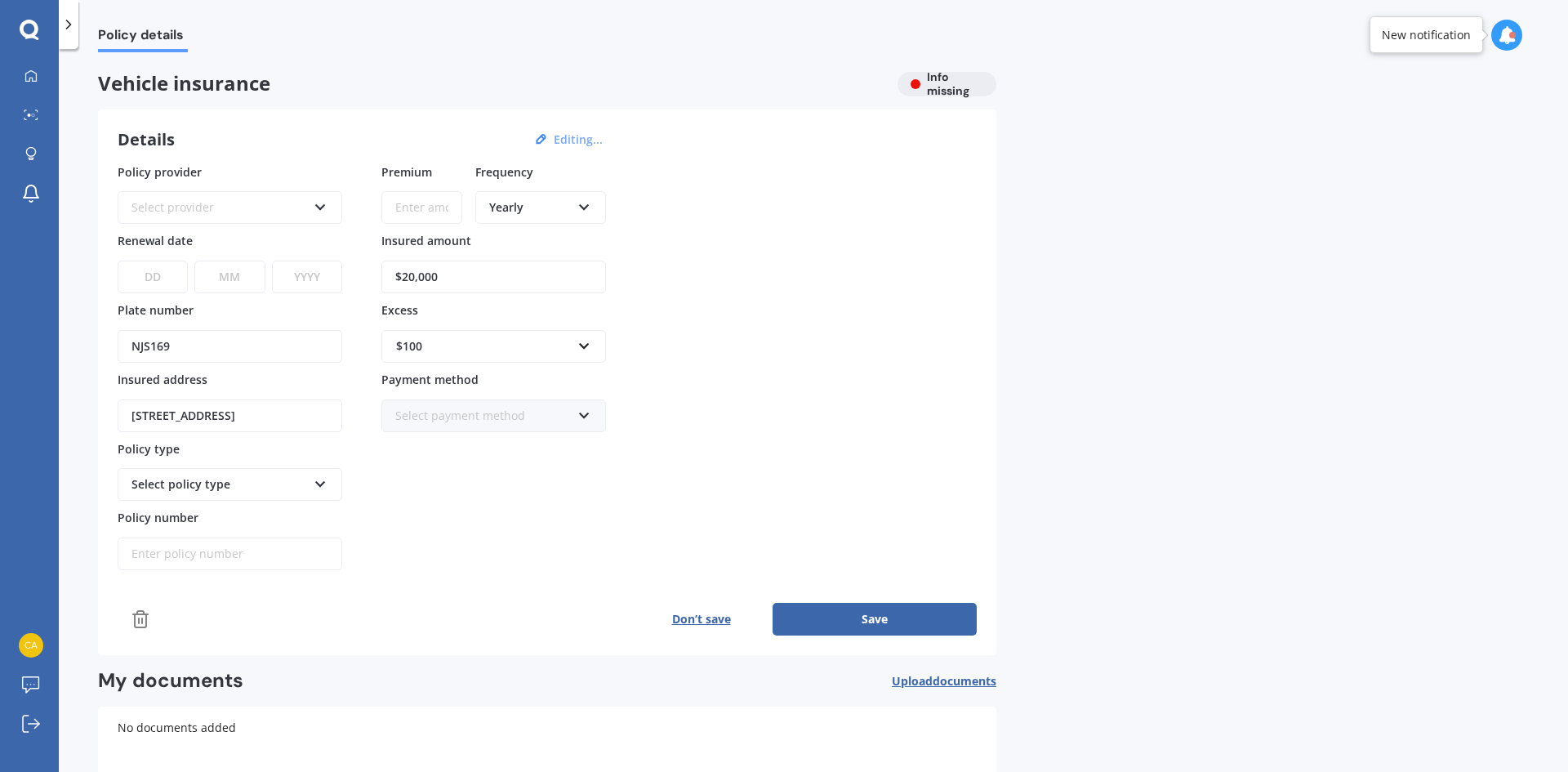
click at [203, 210] on div "Select provider" at bounding box center [218, 208] width 175 height 18
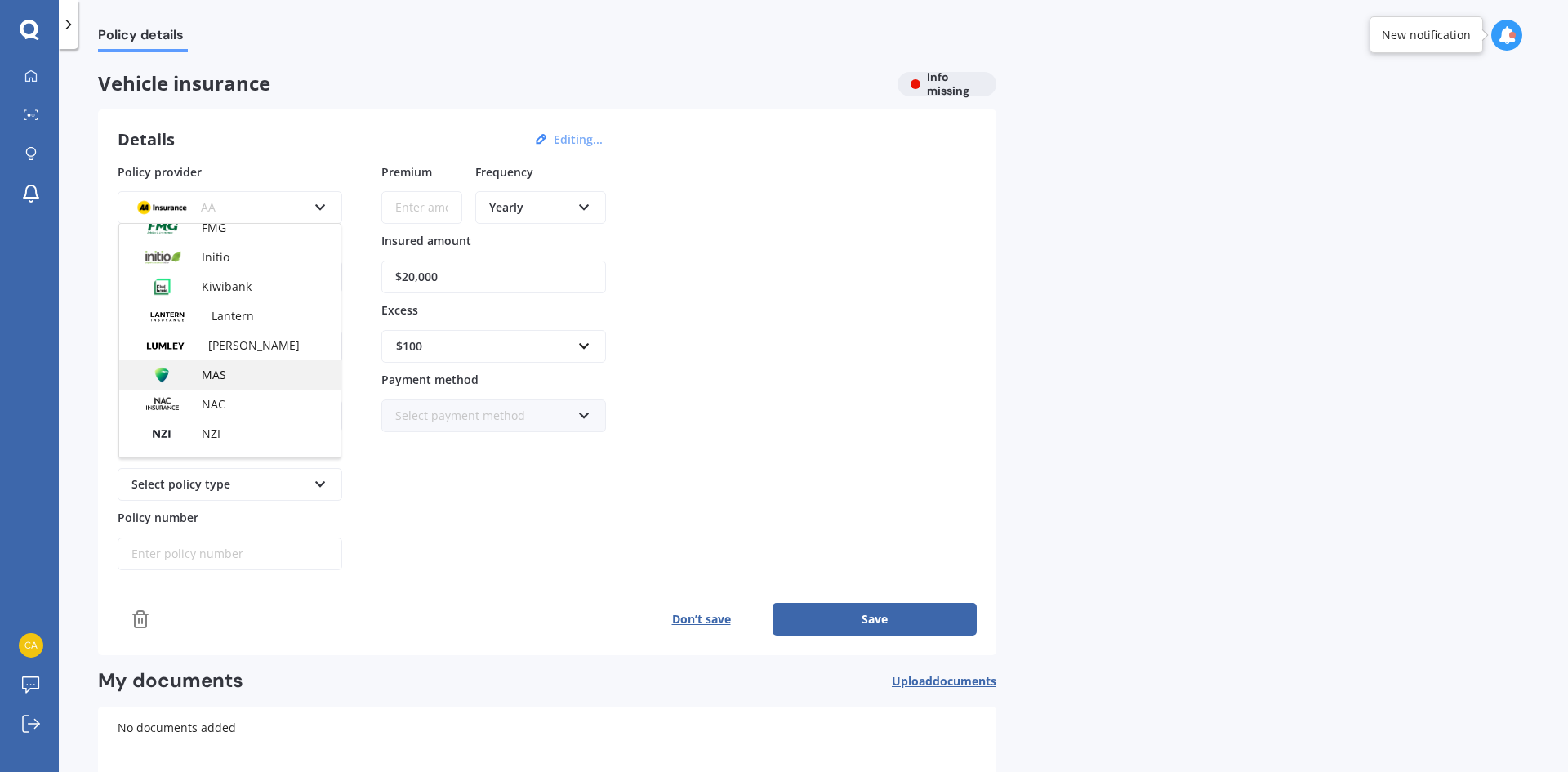
scroll to position [326, 0]
click at [225, 244] on div "Cove" at bounding box center [230, 235] width 221 height 30
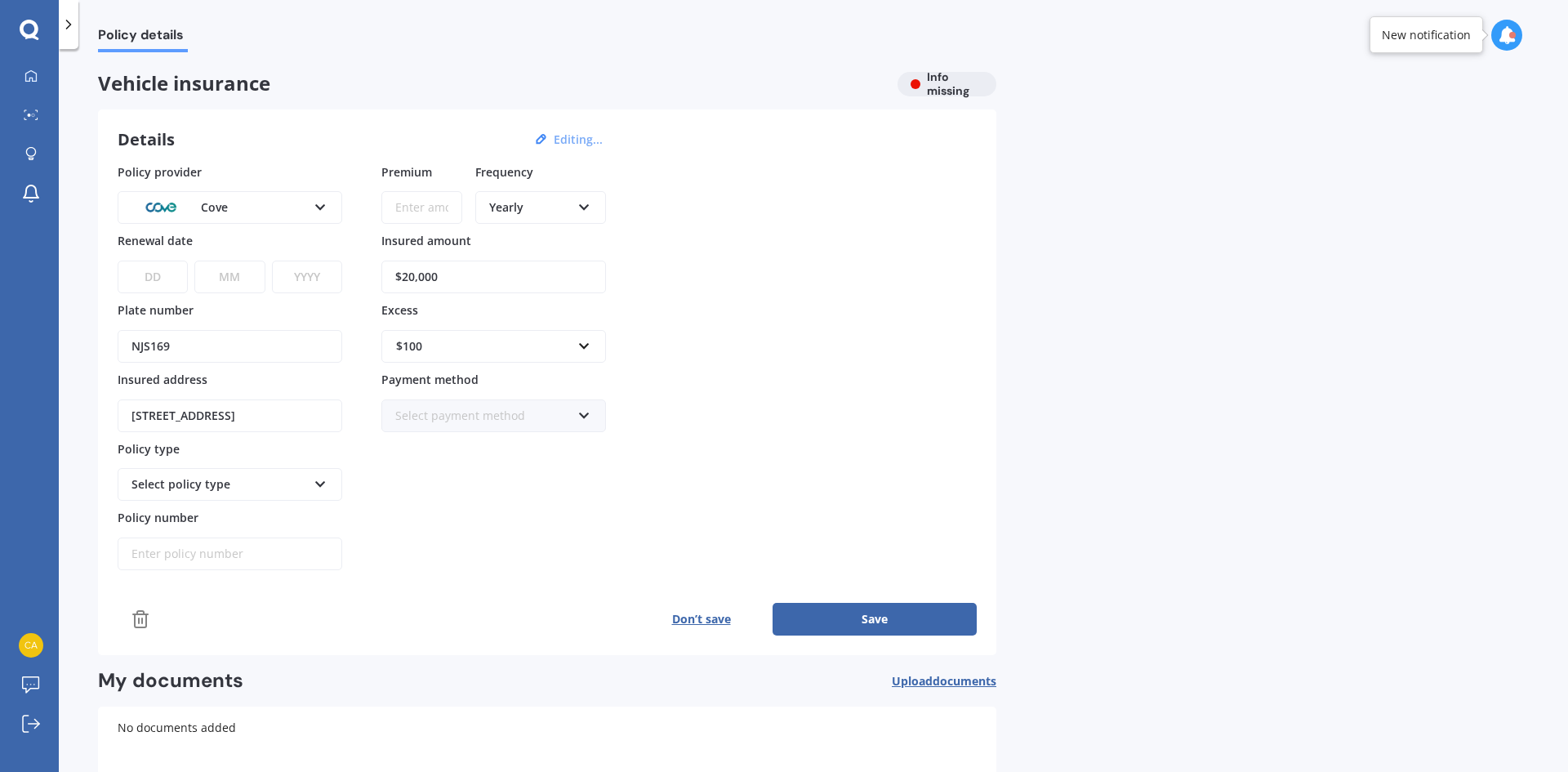
click at [442, 216] on input "Premium" at bounding box center [421, 208] width 81 height 32
type input "$87.26"
click at [495, 210] on div "Yearly" at bounding box center [529, 208] width 82 height 18
click at [528, 326] on span "Monthly" at bounding box center [512, 325] width 45 height 15
drag, startPoint x: 442, startPoint y: 280, endPoint x: 390, endPoint y: 273, distance: 52.5
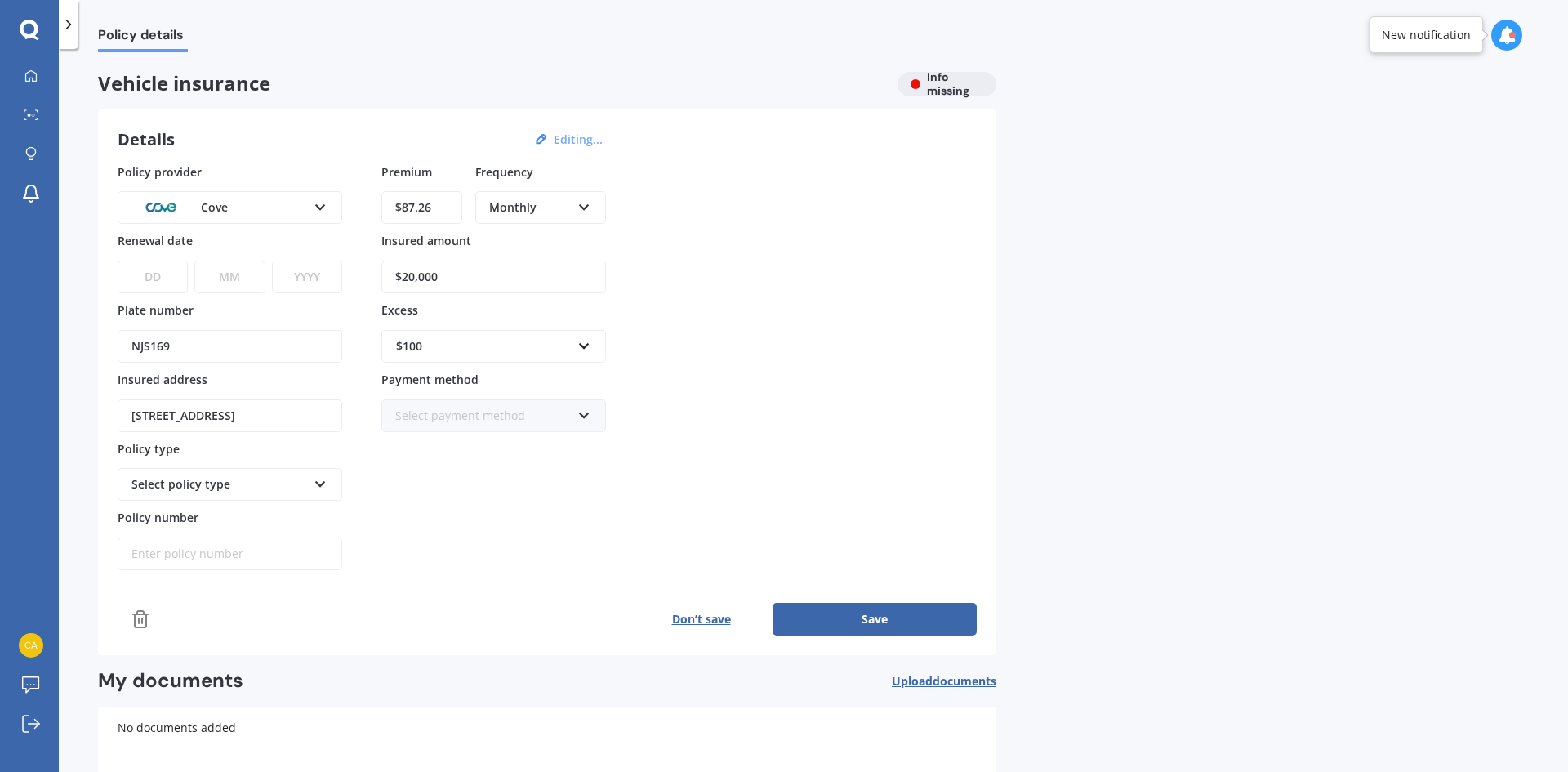
click at [390, 276] on input "$20,000" at bounding box center [493, 277] width 225 height 32
type input "$19,945"
click at [173, 279] on select "DD 01 02 03 04 05 06 07 08 09 10 11 12 13 14 15 16 17 18 19 20 21 22 23 24 25 2…" at bounding box center [153, 277] width 70 height 32
select select "14"
click at [118, 261] on select "DD 01 02 03 04 05 06 07 08 09 10 11 12 13 14 15 16 17 18 19 20 21 22 23 24 25 2…" at bounding box center [153, 277] width 70 height 32
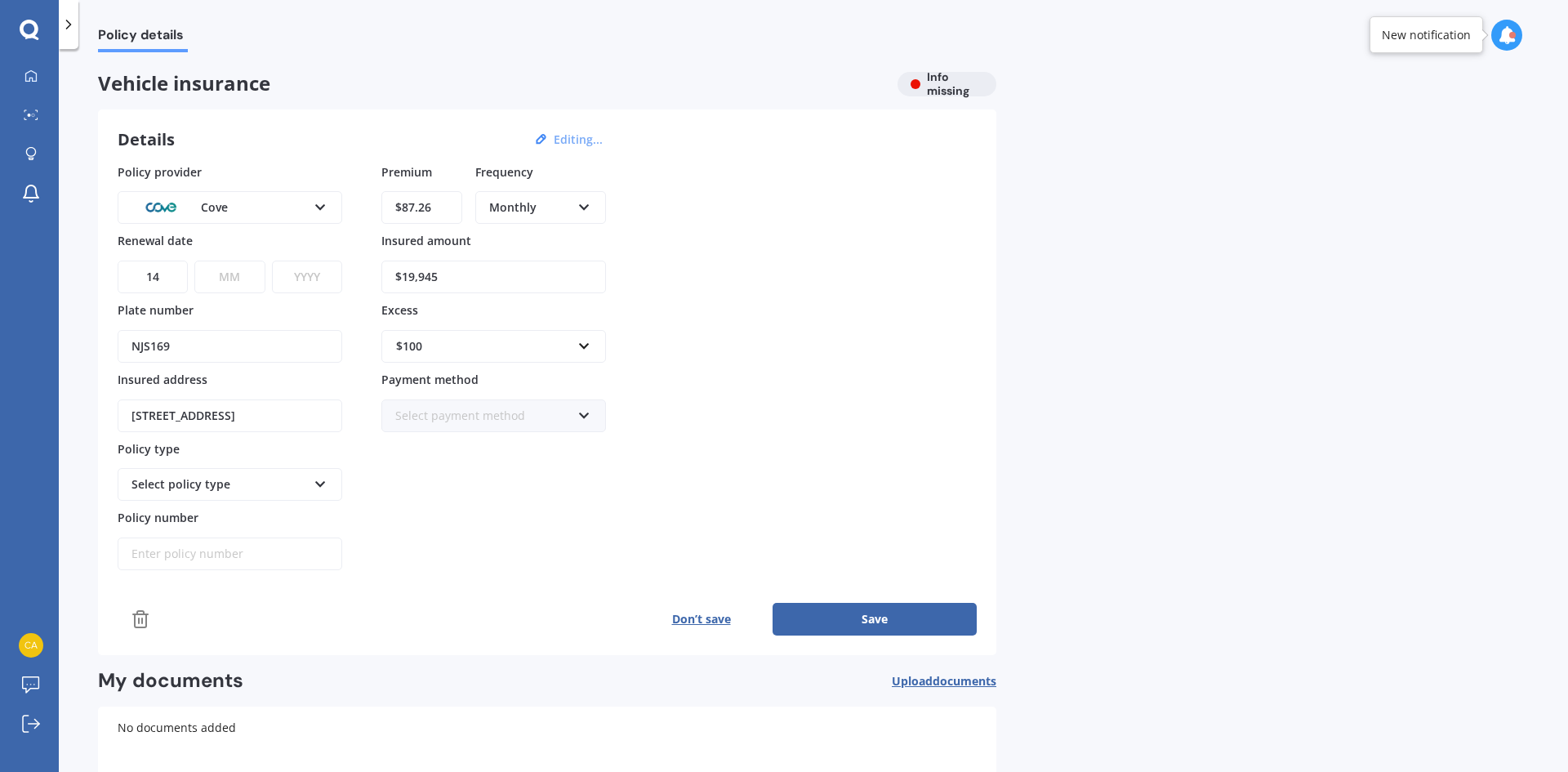
click at [222, 276] on select "MM 01 02 03 04 05 06 07 08 09 10 11 12" at bounding box center [229, 277] width 70 height 32
select select "05"
click at [194, 261] on select "MM 01 02 03 04 05 06 07 08 09 10 11 12" at bounding box center [229, 277] width 70 height 32
drag, startPoint x: 292, startPoint y: 281, endPoint x: 301, endPoint y: 291, distance: 13.5
click at [292, 281] on select "YYYY 2027 2026 2025 2024 2023 2022 2021 2020 2019 2018 2017 2016 2015 2014 2013…" at bounding box center [307, 277] width 70 height 32
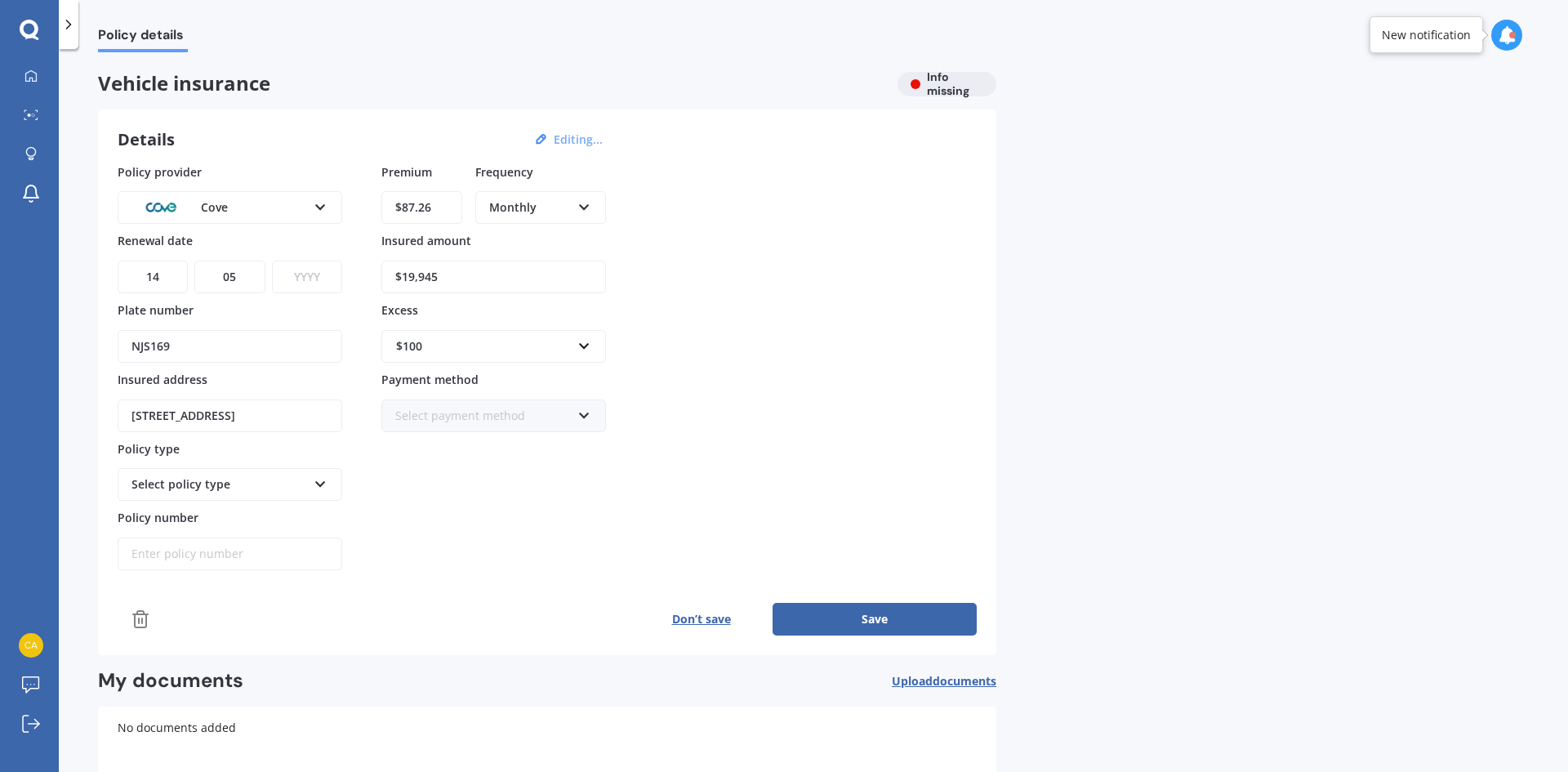
select select "2026"
click at [272, 261] on select "YYYY 2027 2026 2025 2024 2023 2022 2021 2020 2019 2018 2017 2016 2015 2014 2013…" at bounding box center [307, 277] width 70 height 32
click at [532, 353] on div "$100" at bounding box center [483, 346] width 175 height 18
click at [497, 414] on div "$400" at bounding box center [493, 407] width 223 height 31
click at [442, 426] on div "Select payment method Direct debit - bank account Direct debit - credit/debit c…" at bounding box center [493, 415] width 225 height 32
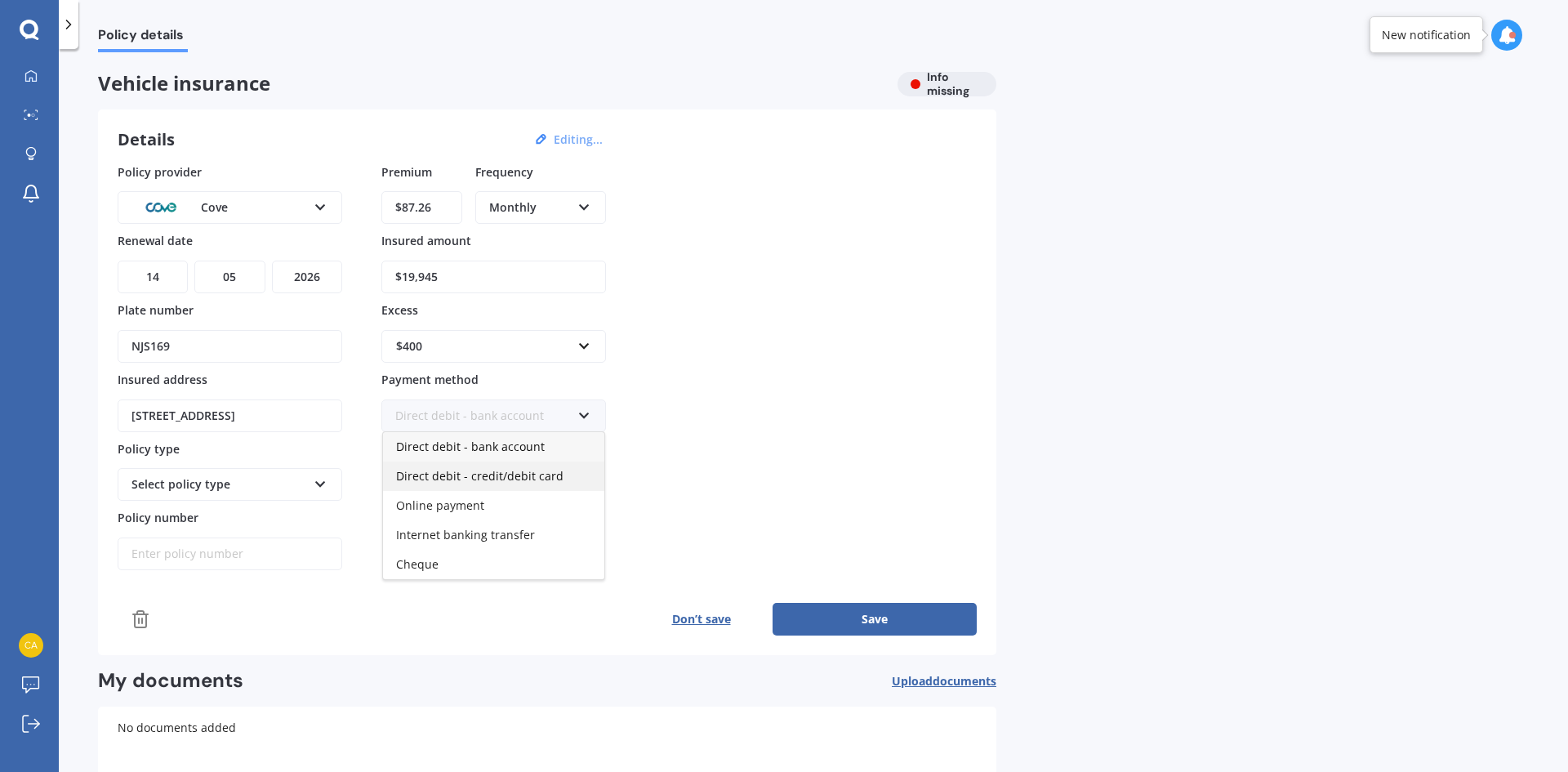
click at [462, 484] on div "Direct debit - credit/debit card" at bounding box center [493, 475] width 221 height 30
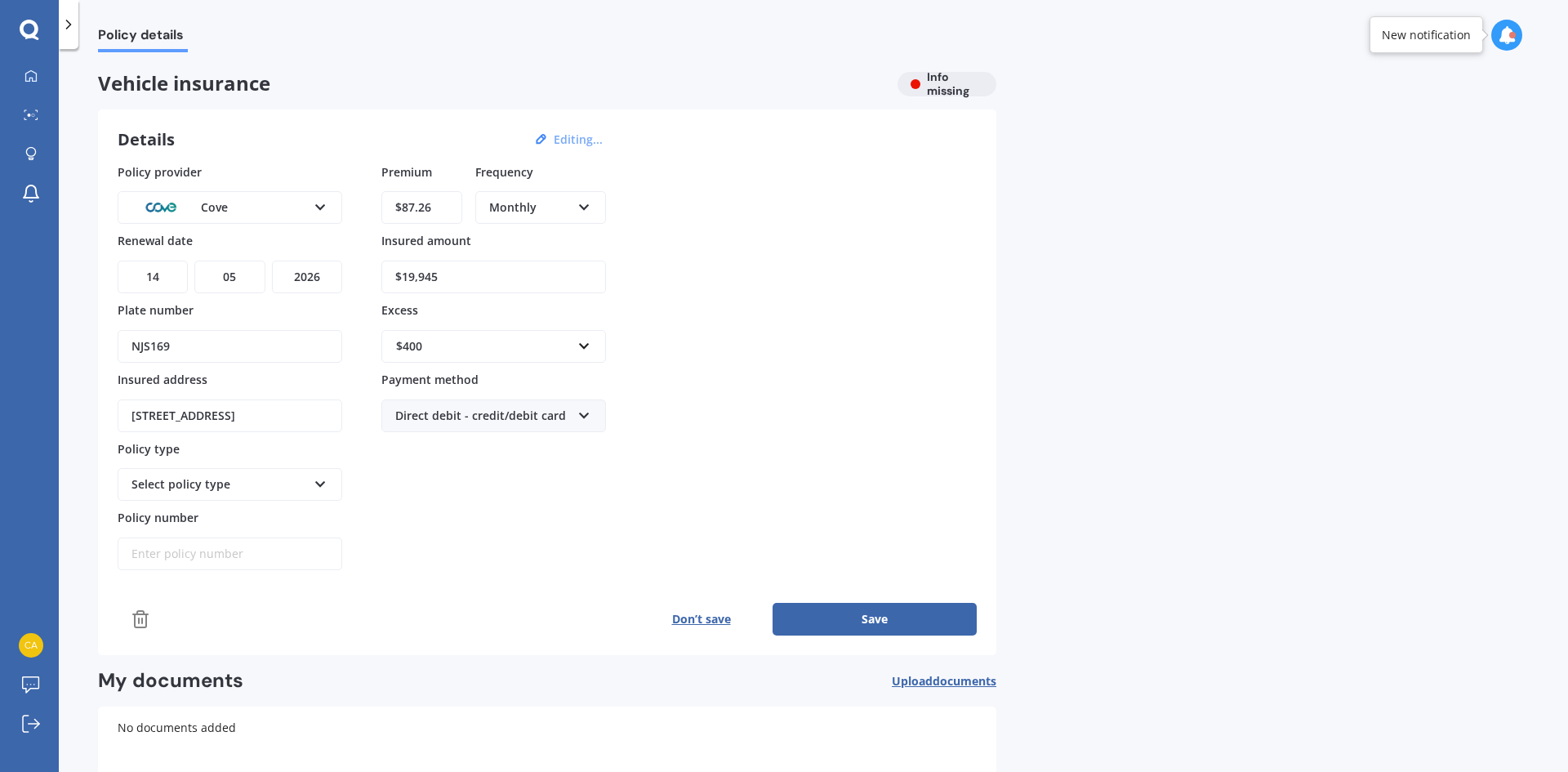
click at [299, 483] on div "Select policy type" at bounding box center [218, 484] width 175 height 18
click at [299, 492] on div "Comprehensive" at bounding box center [218, 484] width 175 height 18
drag, startPoint x: 281, startPoint y: 489, endPoint x: 278, endPoint y: 513, distance: 24.2
click at [280, 489] on div "Select policy type" at bounding box center [218, 484] width 175 height 18
click at [277, 514] on div "Comprehensive" at bounding box center [230, 515] width 221 height 30
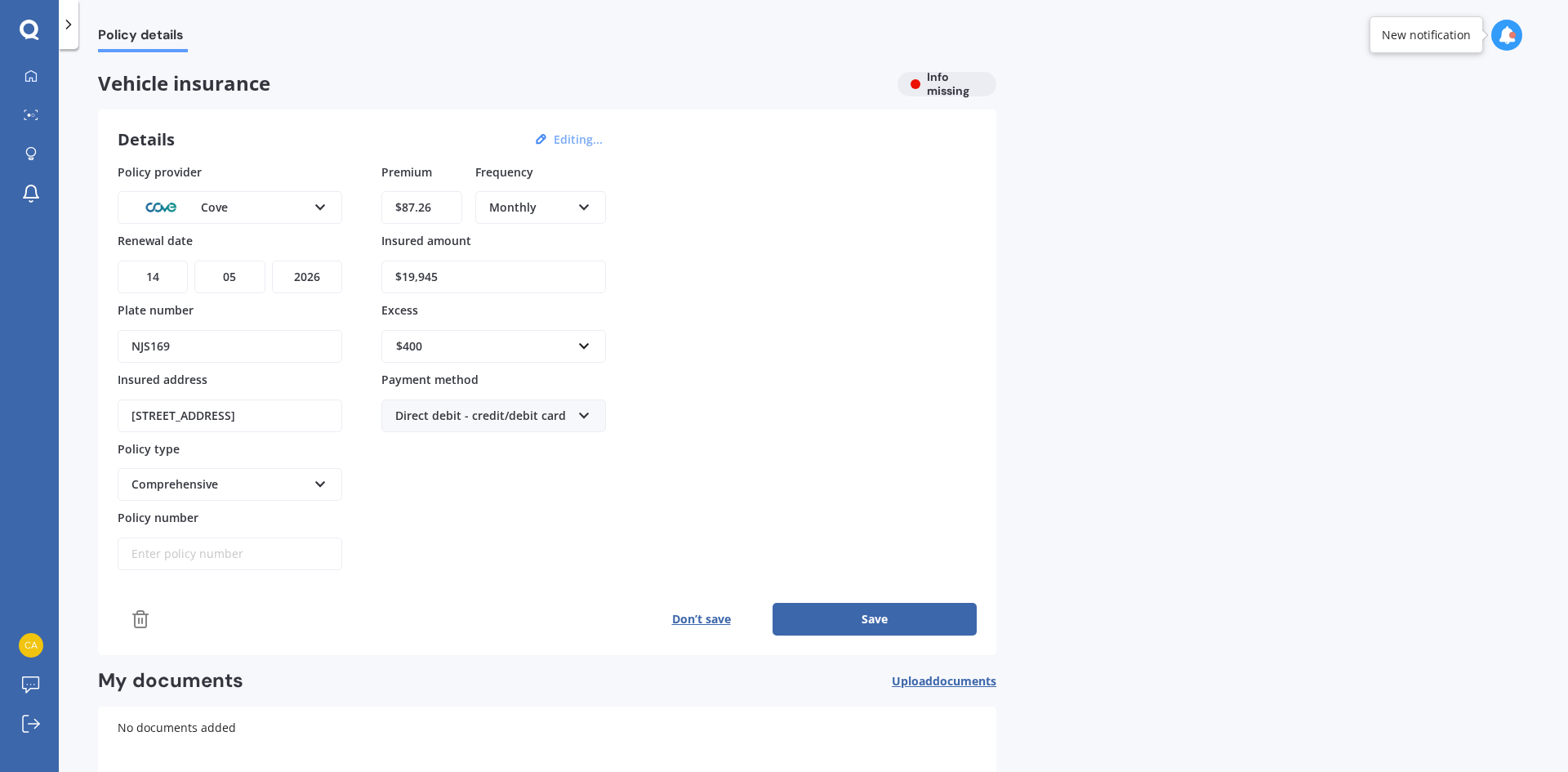
click at [228, 552] on input "Policy number" at bounding box center [230, 554] width 225 height 32
paste input "063569"
drag, startPoint x: 212, startPoint y: 551, endPoint x: 71, endPoint y: 547, distance: 141.1
click at [76, 552] on div "Policy details Vehicle insurance Info missing Details Editing... Policy provide…" at bounding box center [812, 413] width 1509 height 723
type input "m"
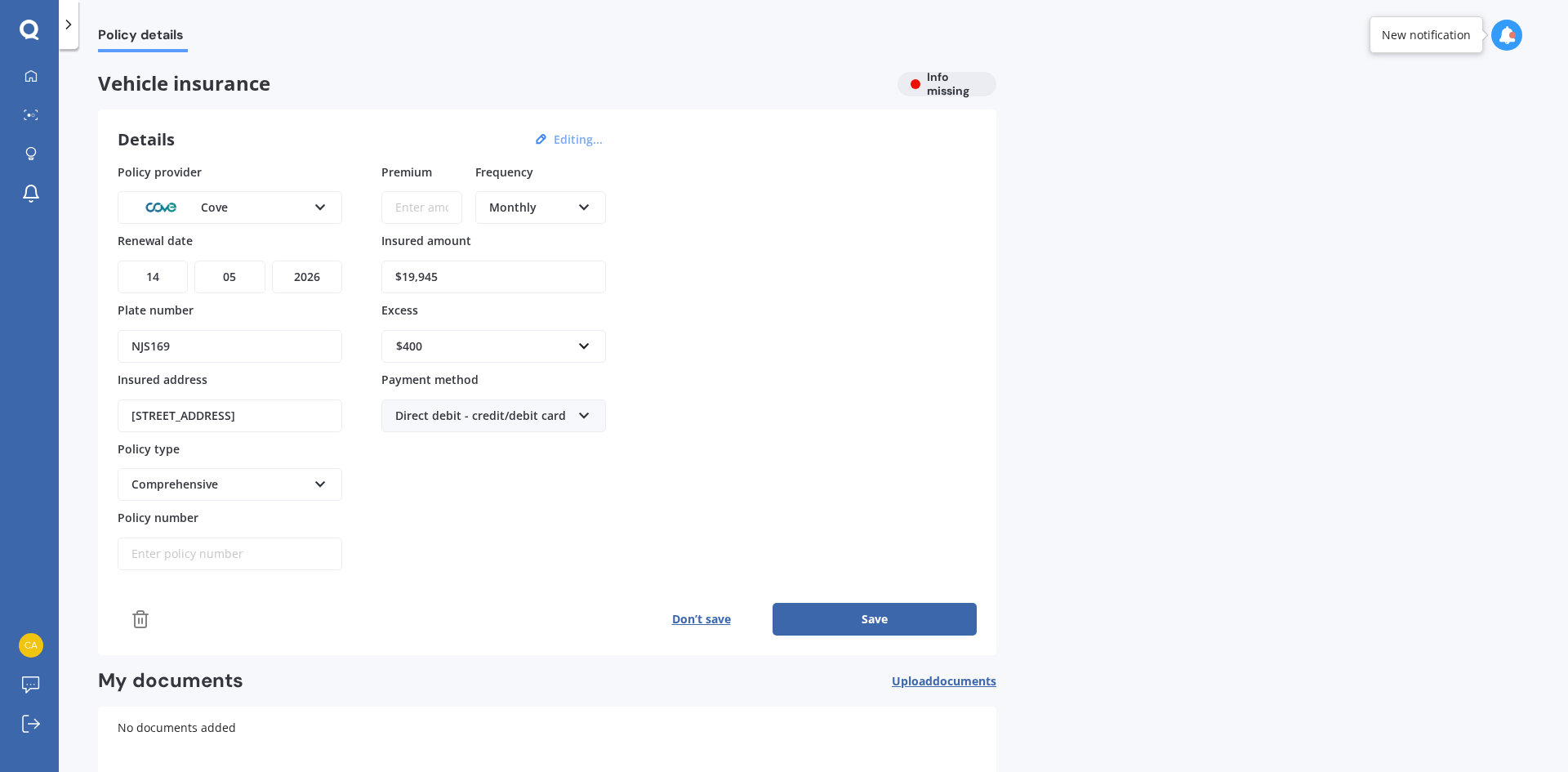
click at [331, 560] on input "Policy number" at bounding box center [230, 554] width 225 height 32
type input "MV-0241251"
click at [857, 624] on button "Save" at bounding box center [874, 619] width 204 height 32
click at [419, 211] on input "Premium" at bounding box center [421, 208] width 81 height 32
type input "$87.26"
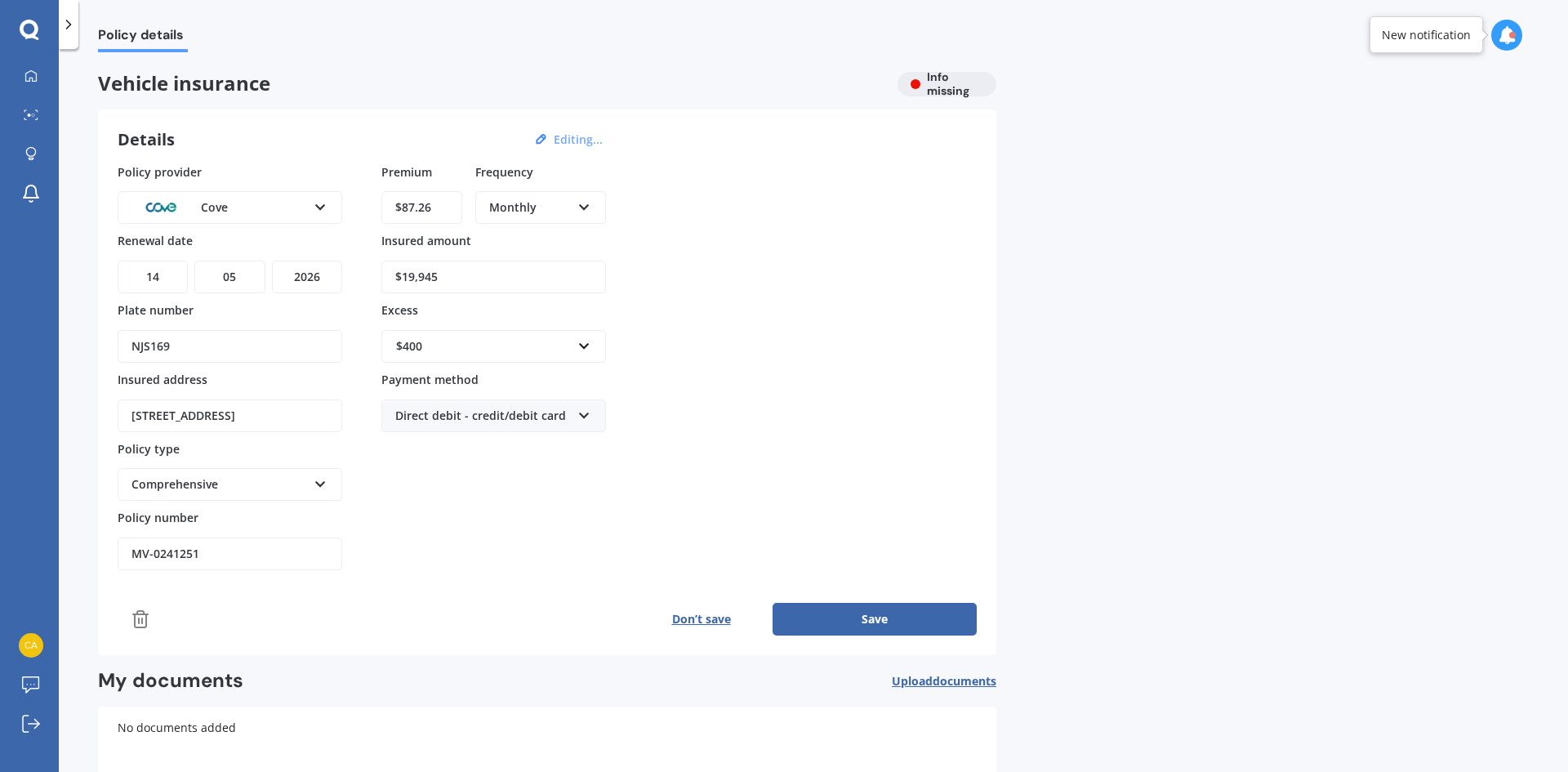
click at [699, 263] on div "Policy provider Cove AA AMI AMP ANZ ASB Aioi Nissay Dowa Ando Assurant Autosure…" at bounding box center [547, 367] width 859 height 407
click at [834, 619] on button "Save" at bounding box center [874, 619] width 204 height 32
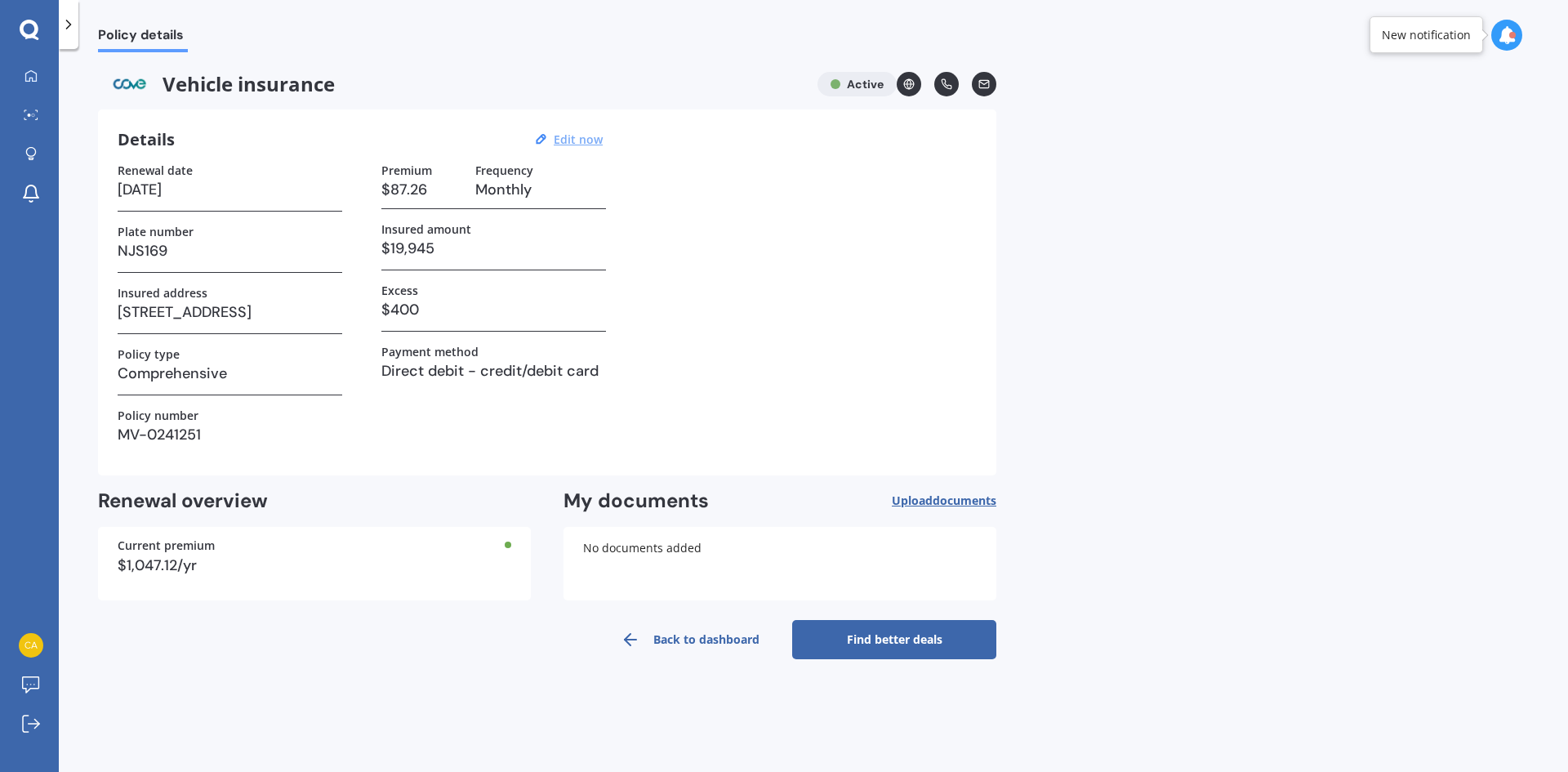
click at [913, 501] on span "Upload documents" at bounding box center [943, 501] width 104 height 13
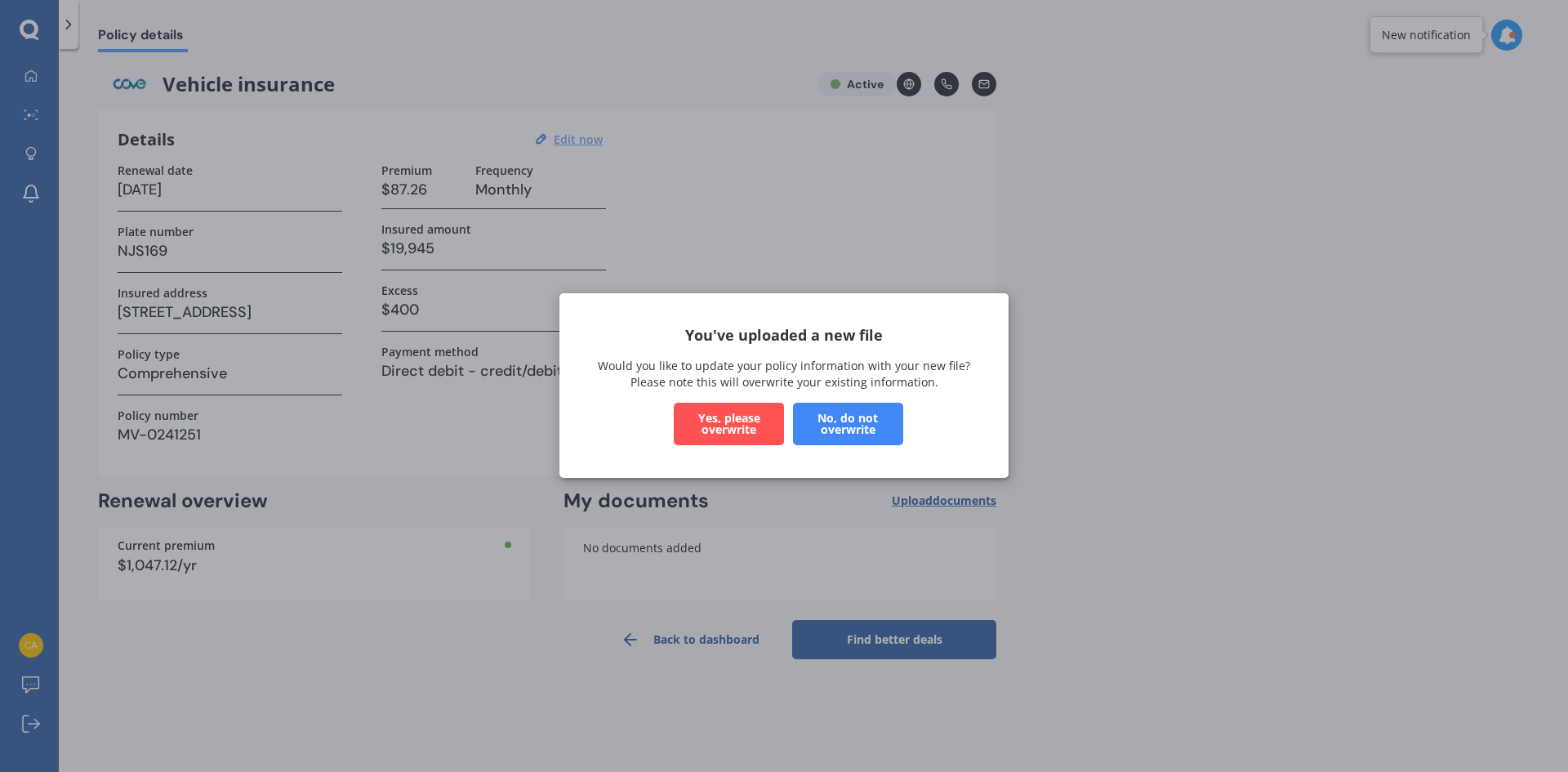
click at [856, 431] on button "No, do not overwrite" at bounding box center [847, 424] width 111 height 42
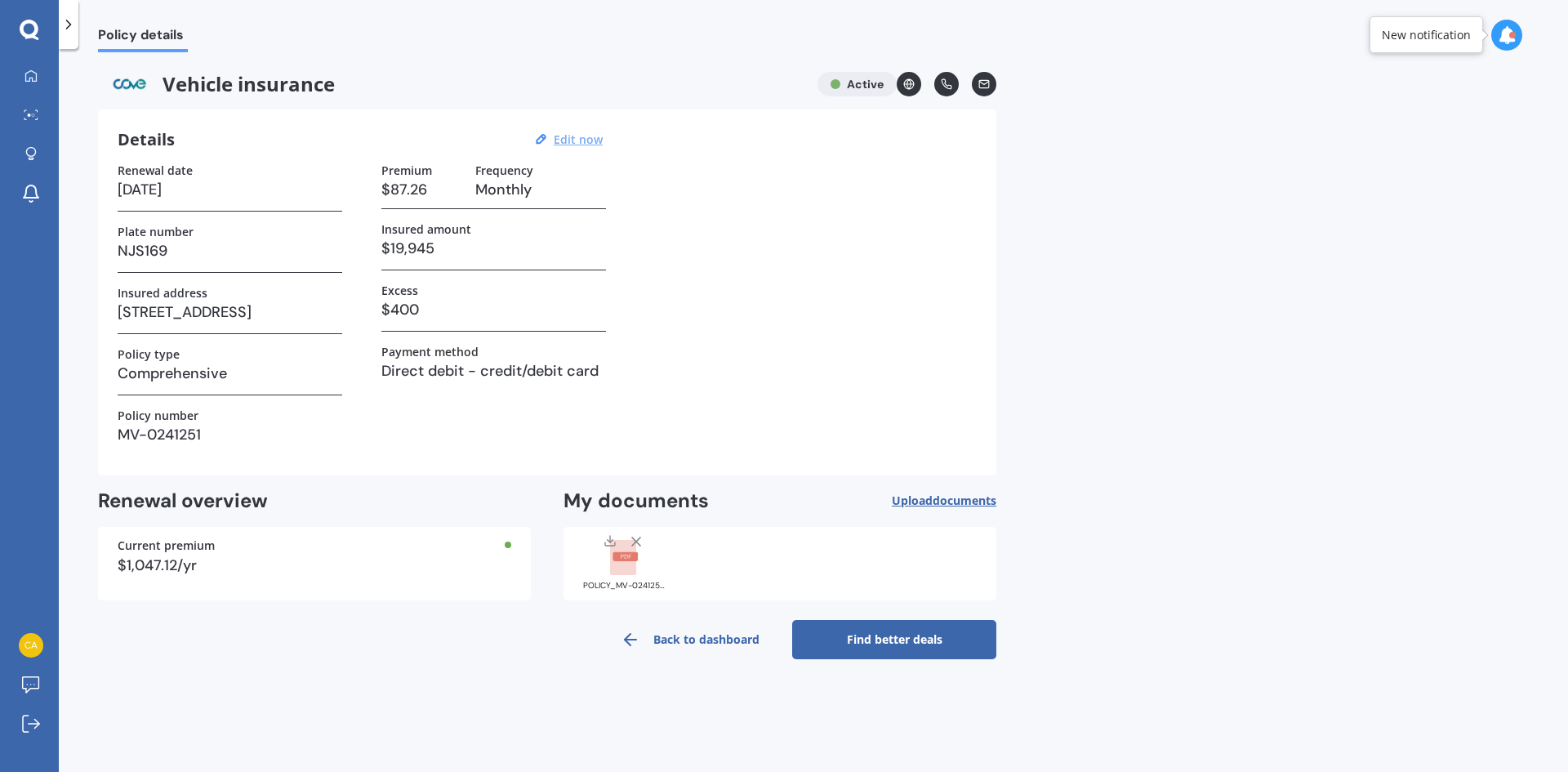
drag, startPoint x: 861, startPoint y: 643, endPoint x: 863, endPoint y: 633, distance: 10.2
click at [862, 642] on link "Find better deals" at bounding box center [893, 640] width 204 height 40
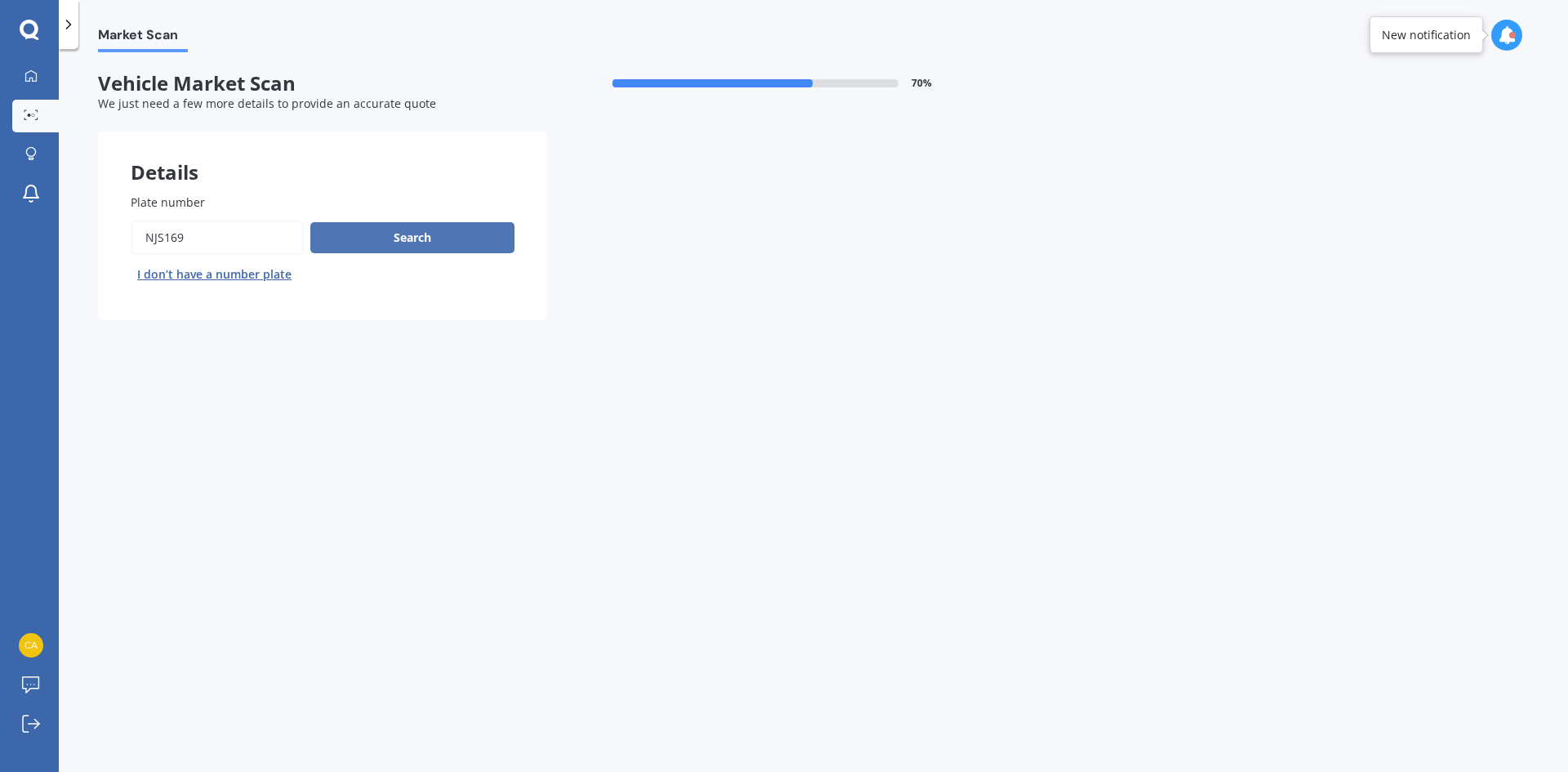
click at [419, 227] on button "Search" at bounding box center [412, 237] width 204 height 31
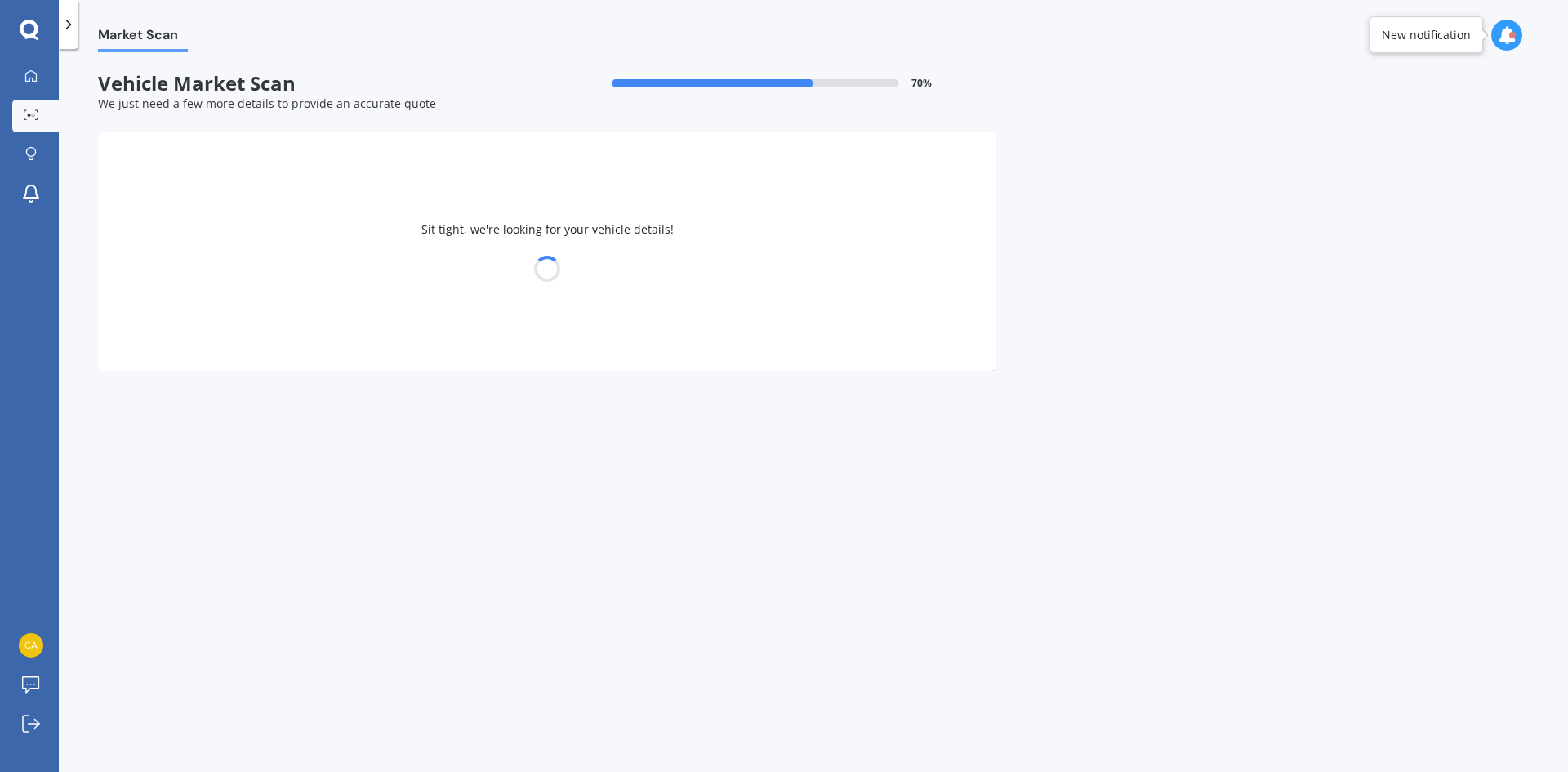
select select "TOYOTA"
select select "YARIS"
select select "22"
select select "11"
select select "1978"
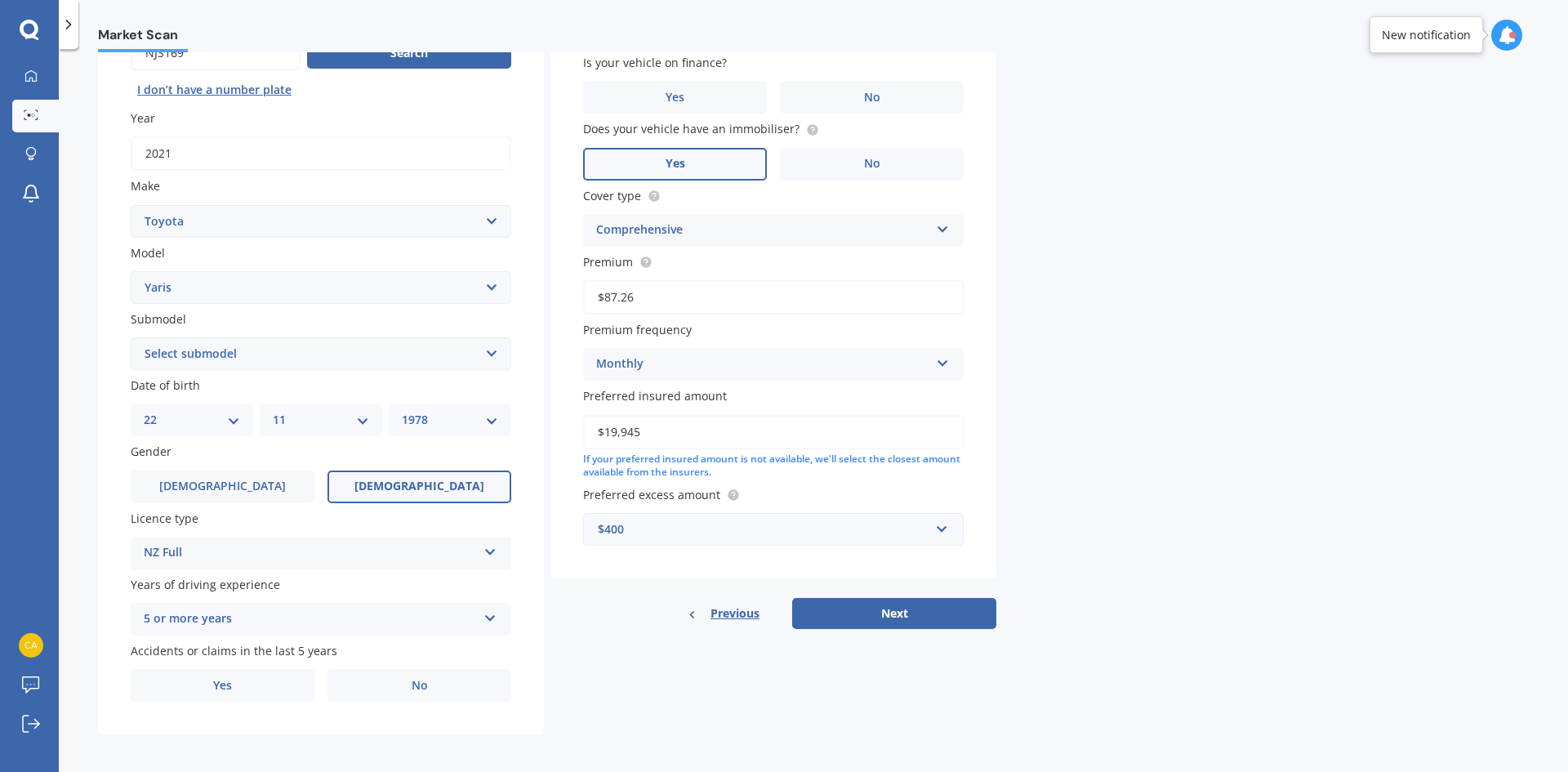
scroll to position [190, 0]
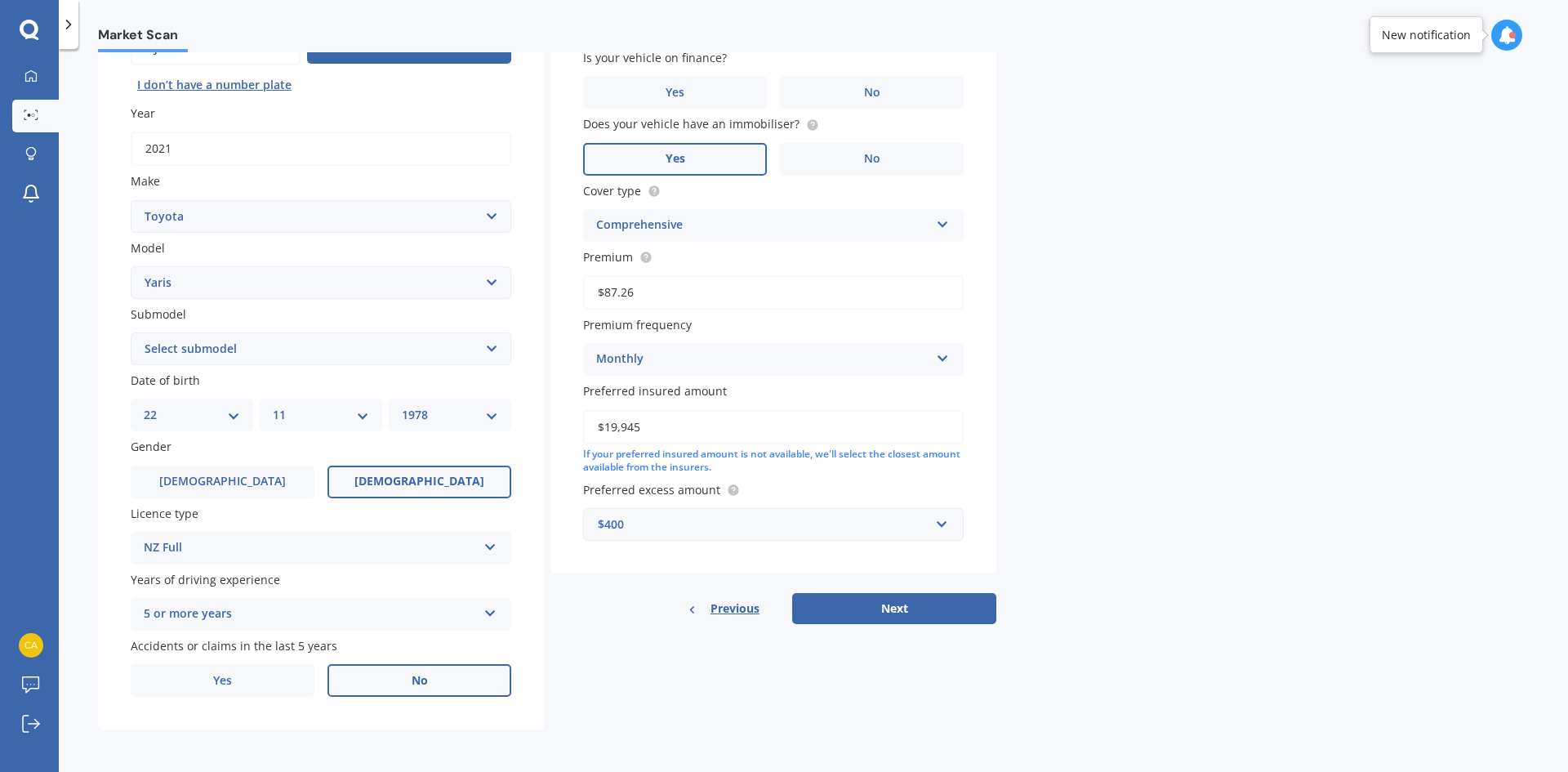
click at [374, 686] on label "No" at bounding box center [419, 680] width 183 height 32
click at [0, 0] on input "No" at bounding box center [0, 0] width 0 height 0
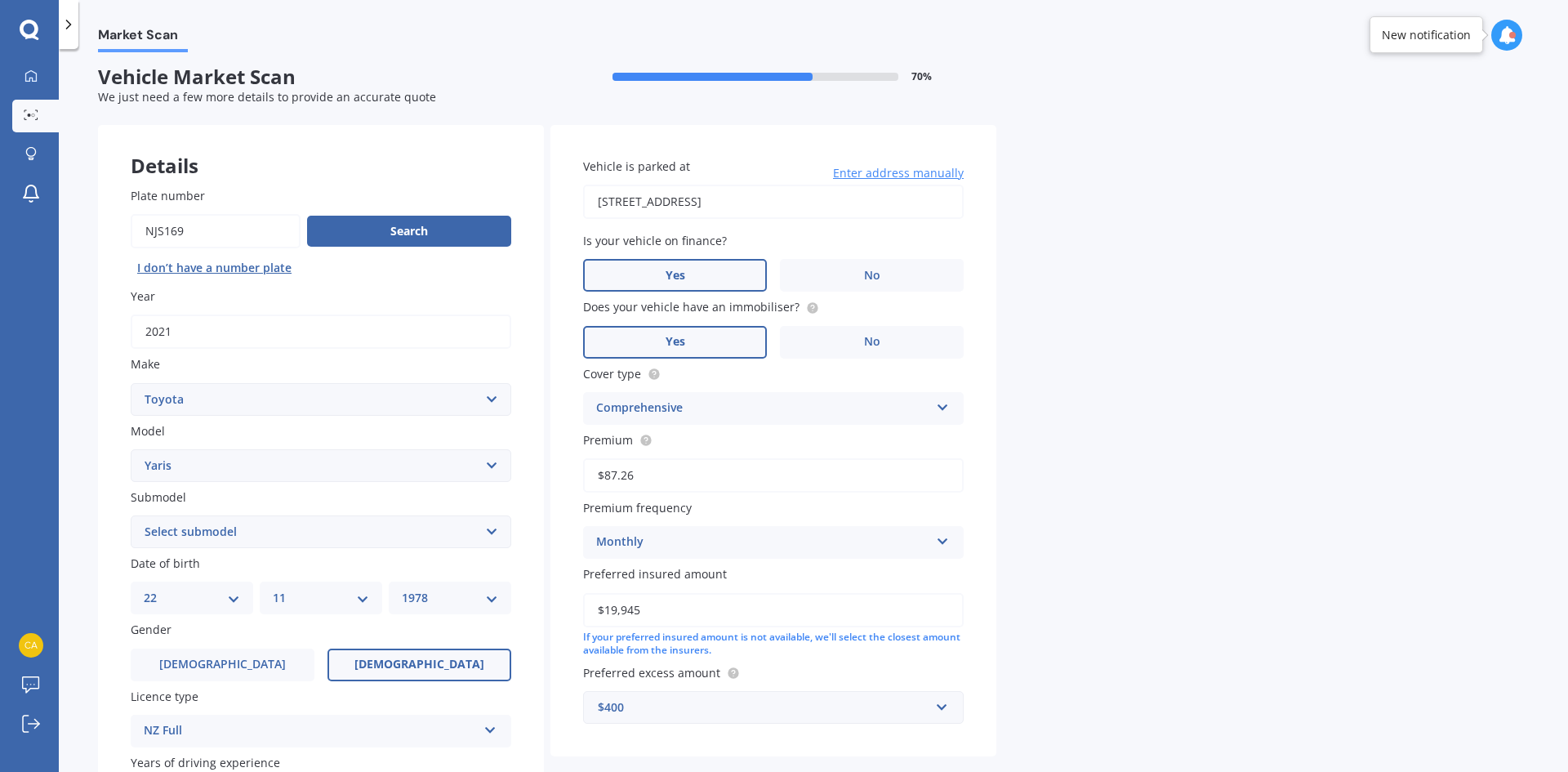
scroll to position [0, 0]
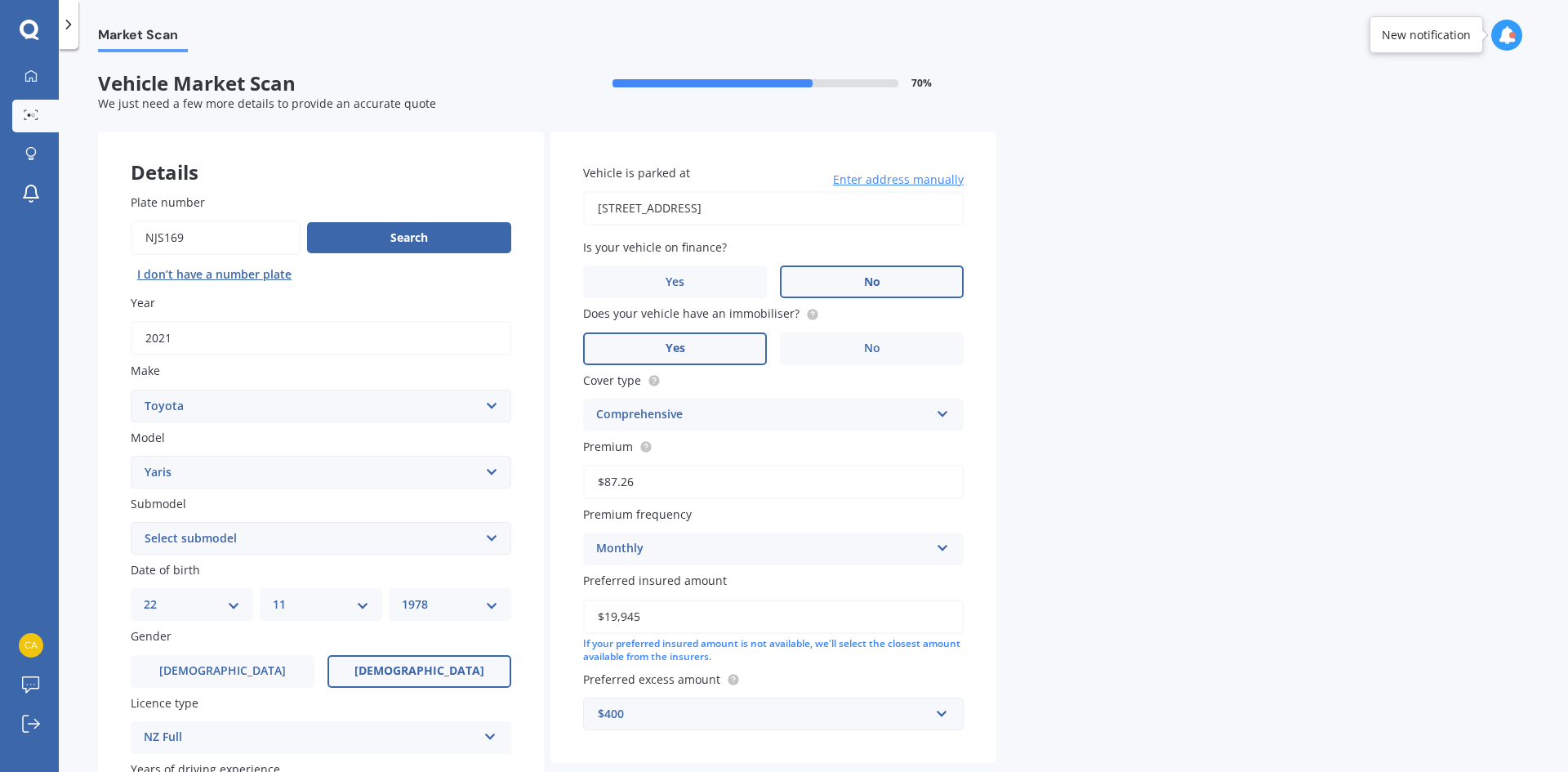
click at [811, 289] on label "No" at bounding box center [872, 281] width 183 height 32
click at [0, 0] on input "No" at bounding box center [0, 0] width 0 height 0
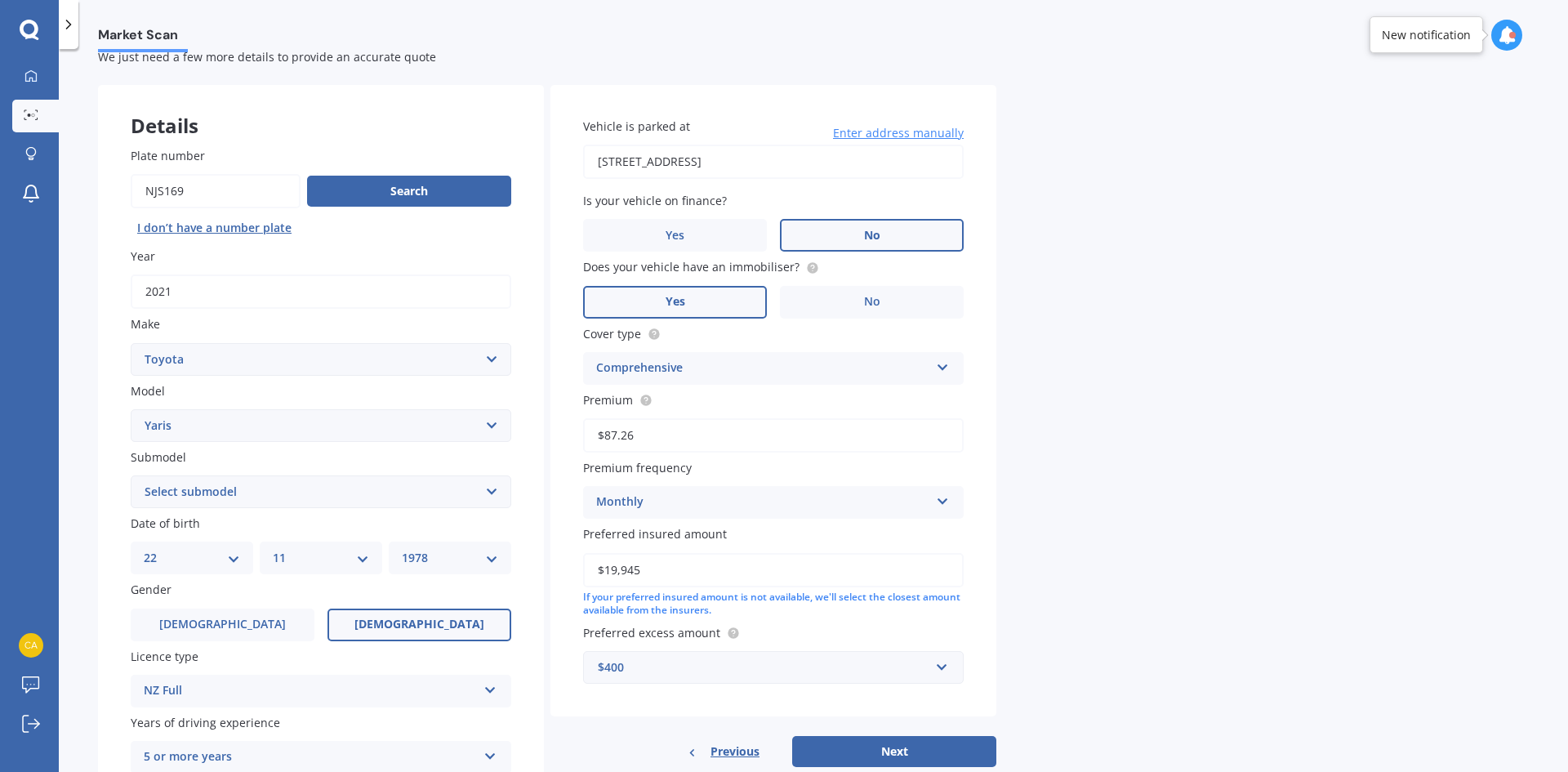
scroll to position [82, 0]
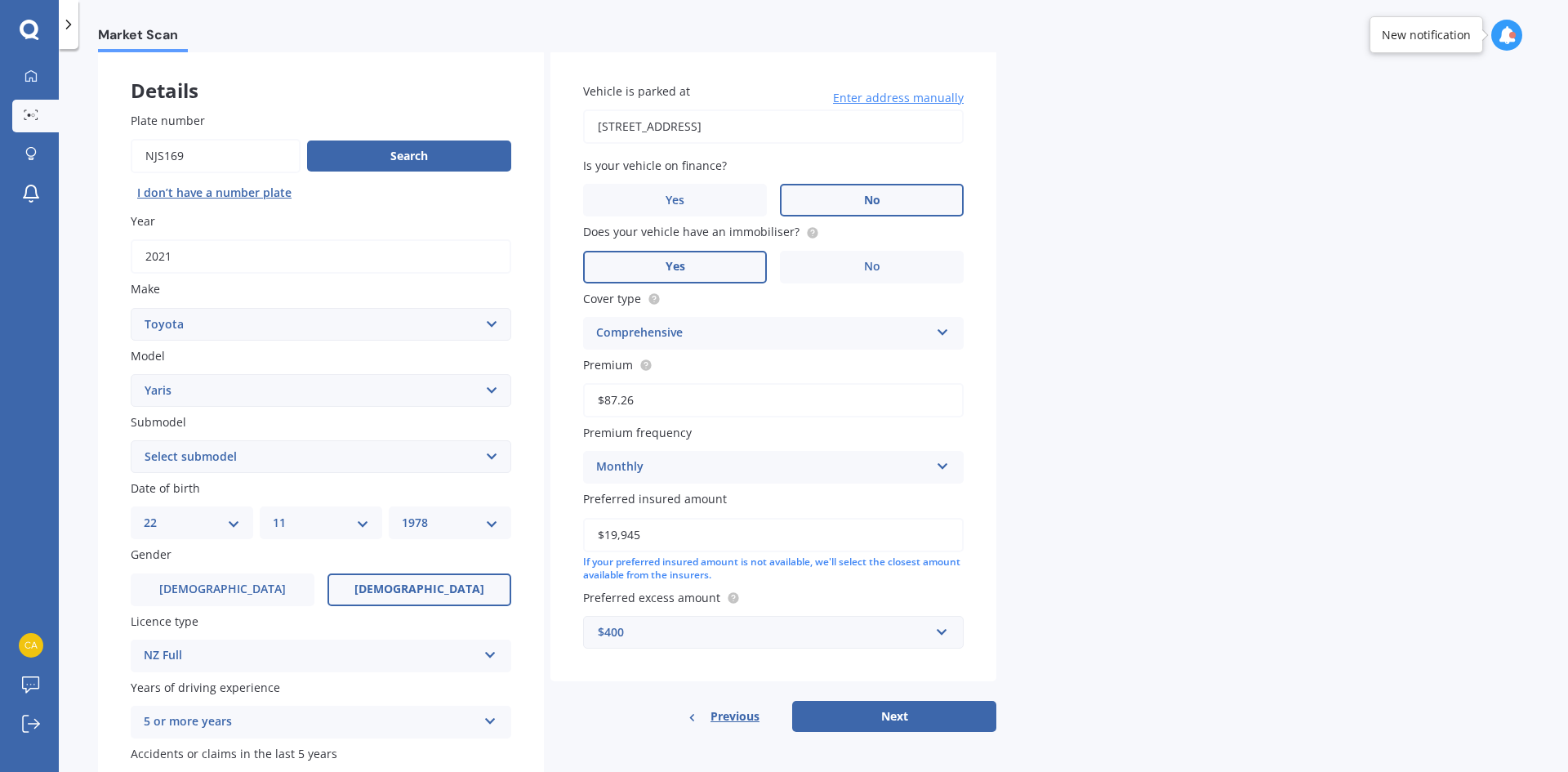
click at [777, 629] on div "$400" at bounding box center [763, 632] width 332 height 18
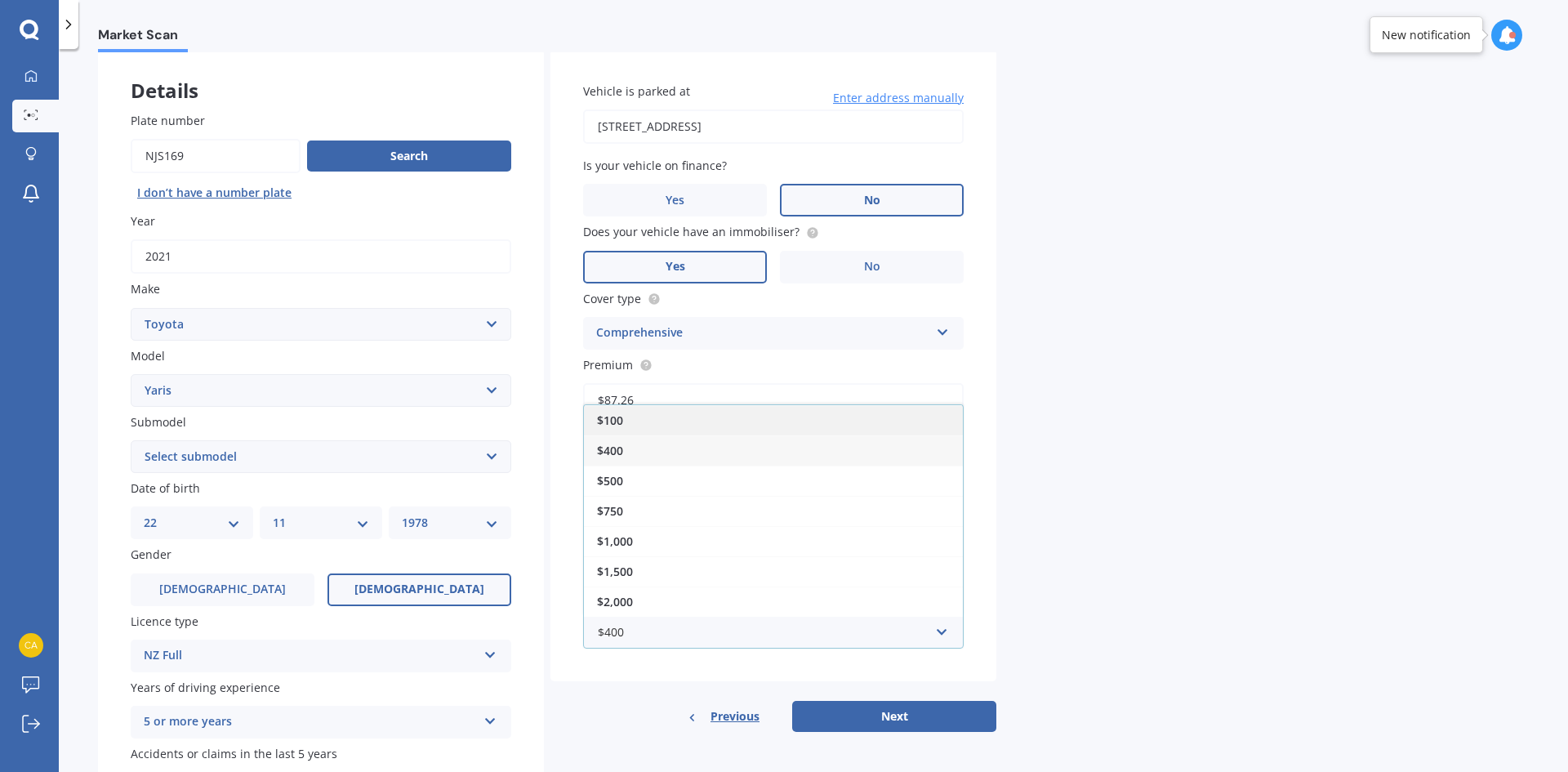
click at [906, 426] on div "$100" at bounding box center [774, 421] width 379 height 31
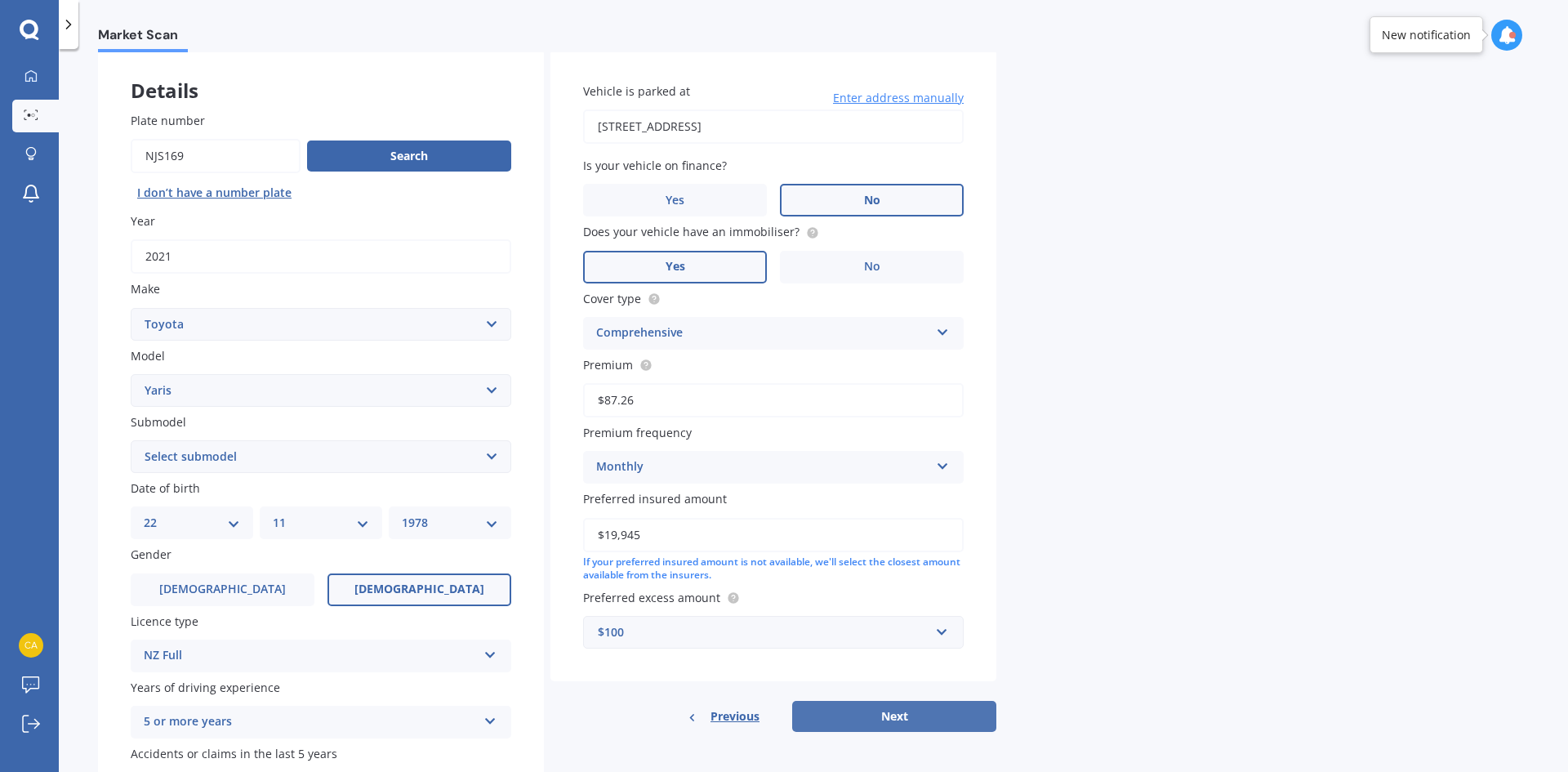
click at [872, 711] on button "Next" at bounding box center [893, 716] width 204 height 31
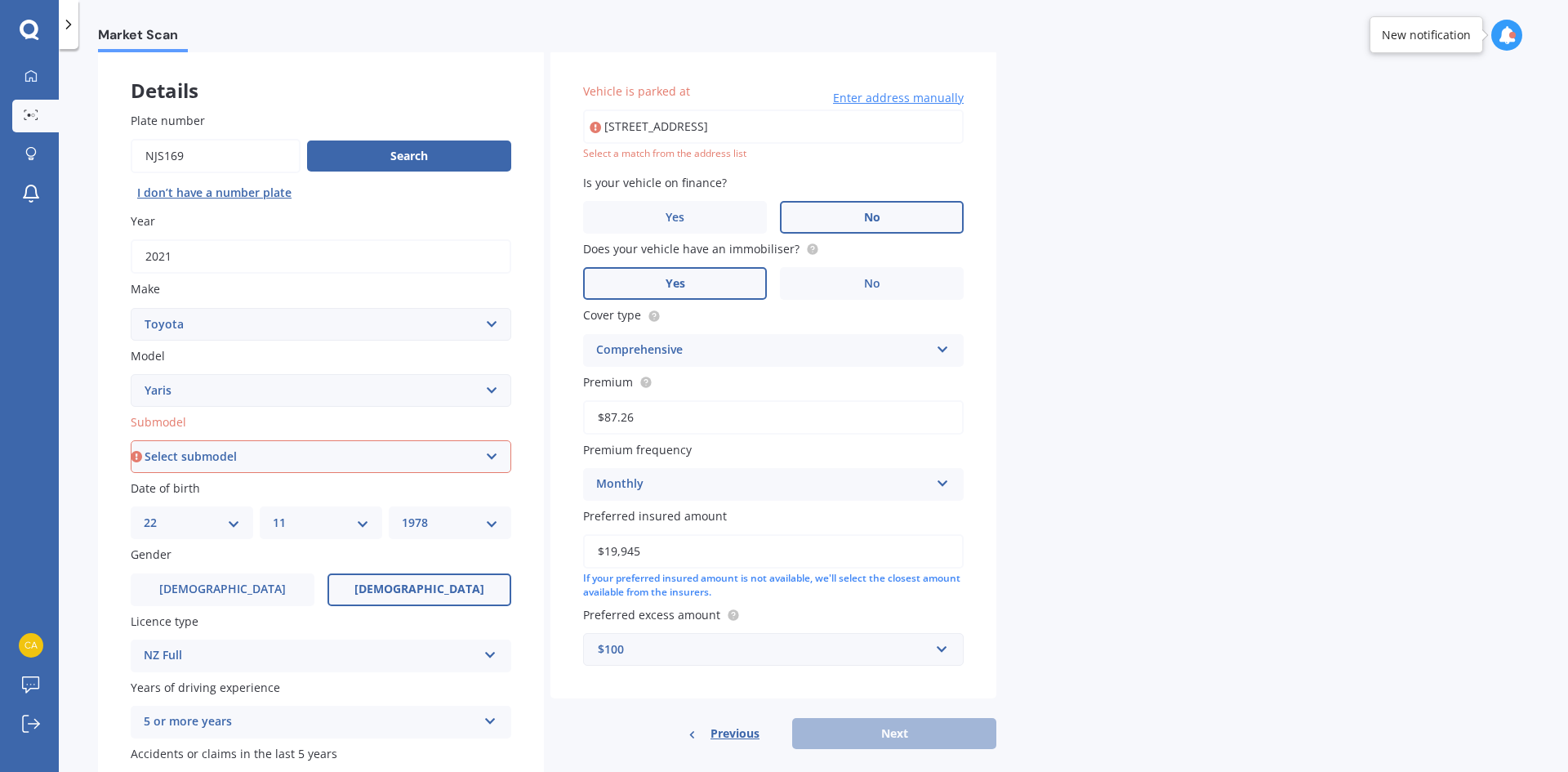
click at [700, 137] on input "[STREET_ADDRESS]" at bounding box center [773, 127] width 380 height 34
click at [898, 132] on input "[STREET_ADDRESS]" at bounding box center [773, 127] width 380 height 34
type input "[STREET_ADDRESS]"
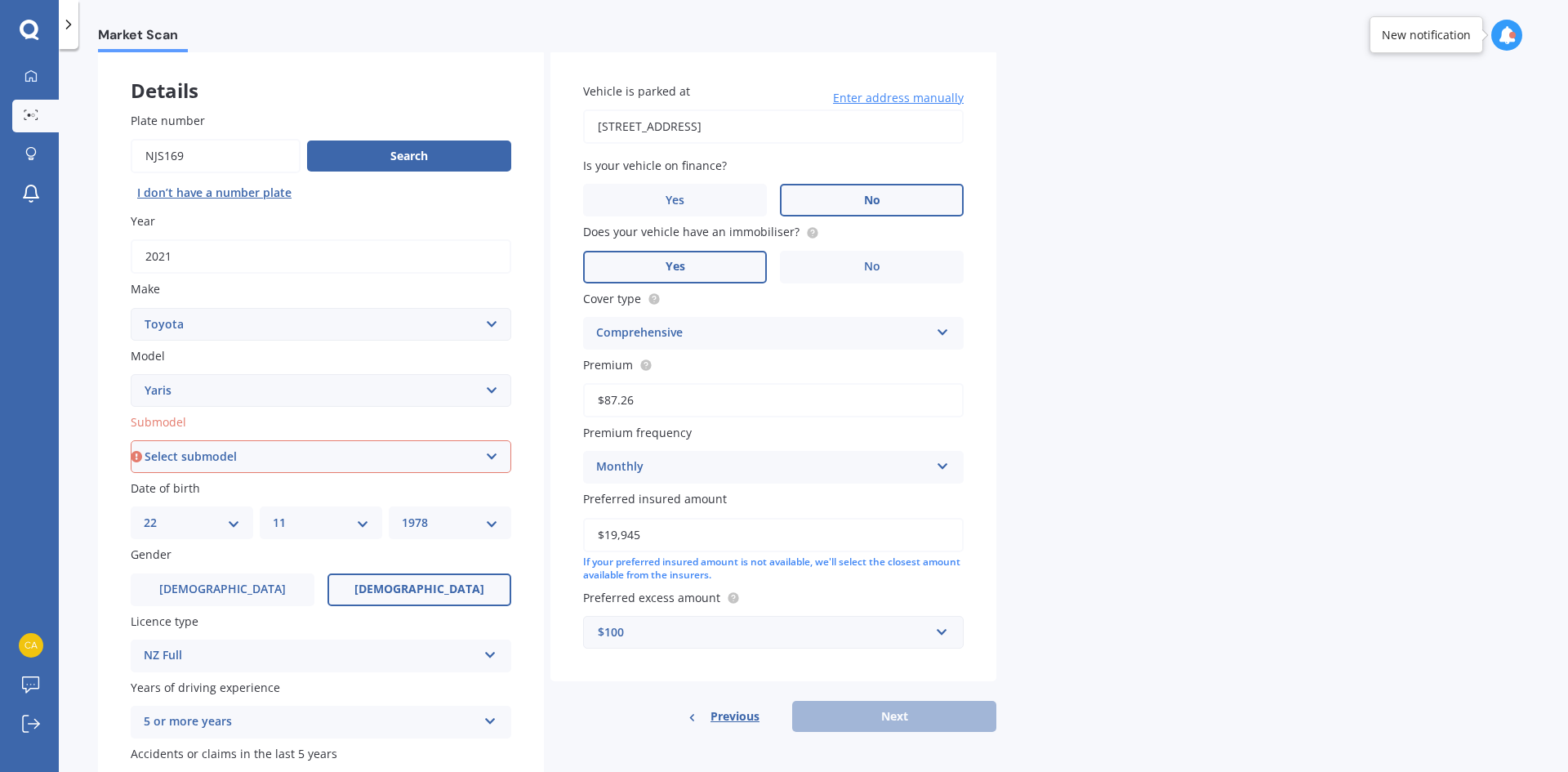
click at [391, 462] on select "Select submodel (All other) Cross 1.5 GR petrol turbo GX auto GX manual Hybrid …" at bounding box center [320, 457] width 380 height 32
select select "HYBRID"
click at [130, 440] on select "Select submodel (All other) Cross 1.5 GR petrol turbo GX auto GX manual Hybrid …" at bounding box center [320, 457] width 380 height 32
click at [903, 720] on button "Next" at bounding box center [893, 716] width 204 height 31
select select "22"
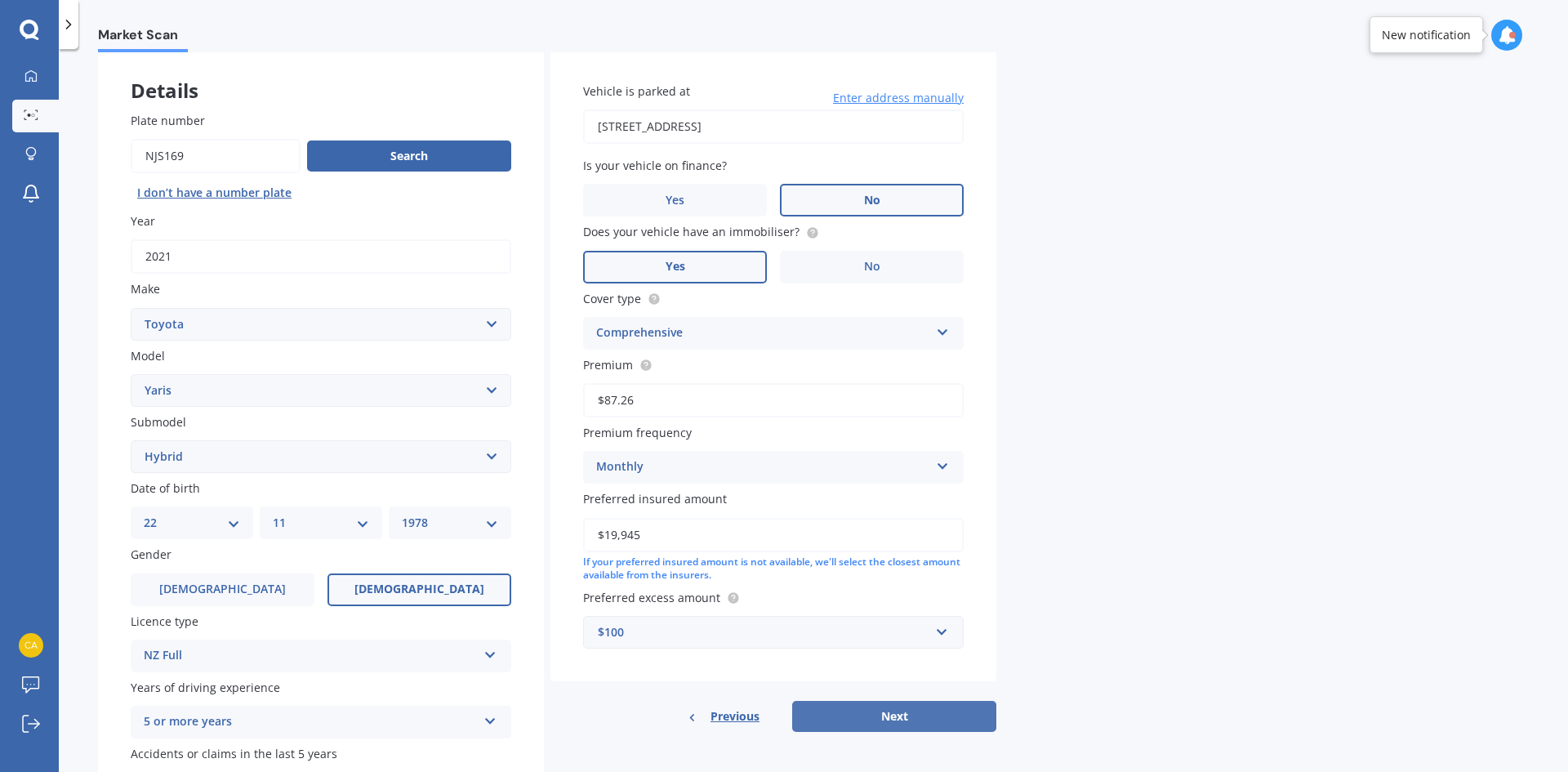
select select "11"
select select "1978"
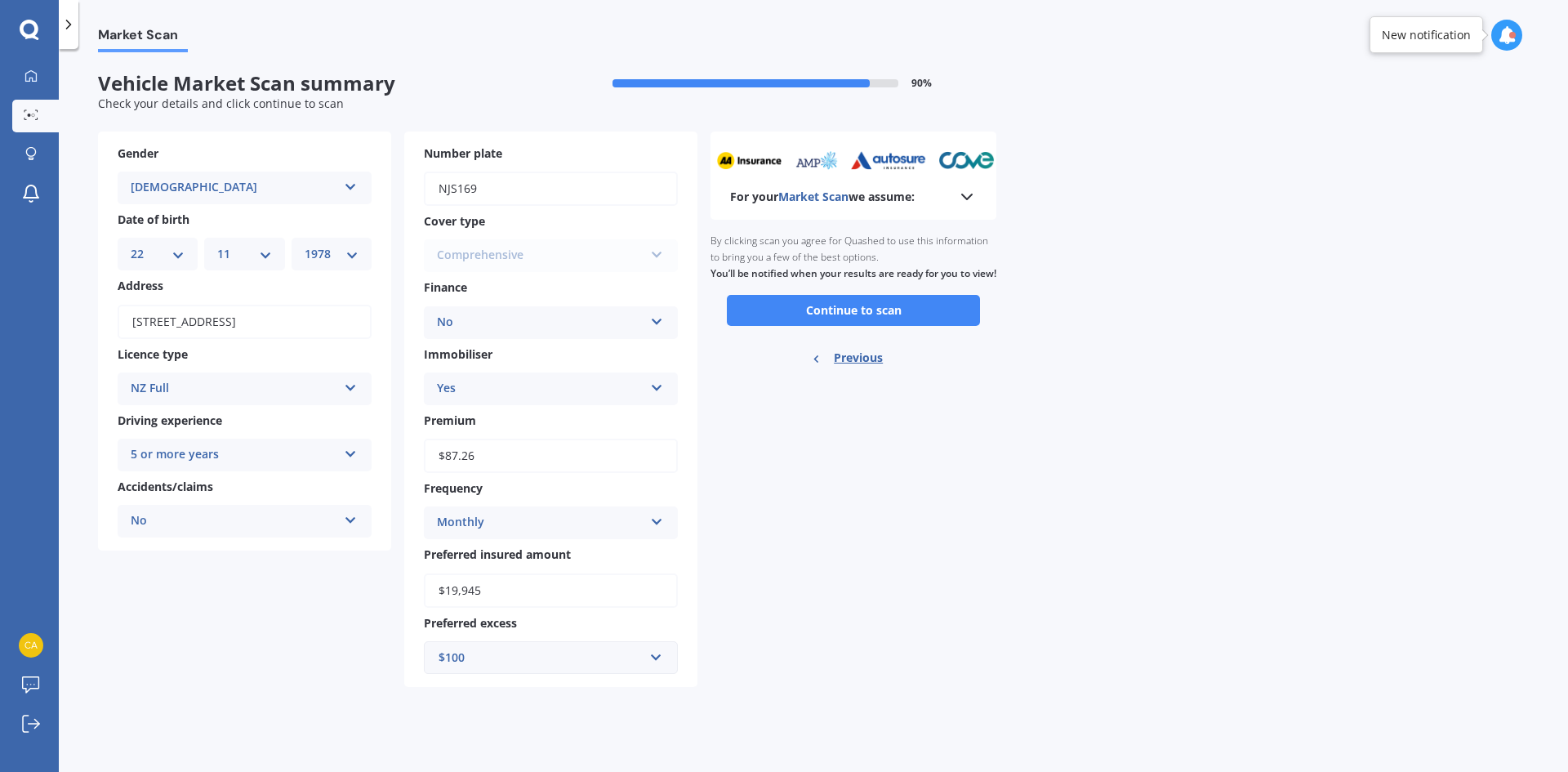
scroll to position [0, 0]
click at [833, 326] on button "Continue to scan" at bounding box center [854, 310] width 253 height 31
